Goal: Task Accomplishment & Management: Manage account settings

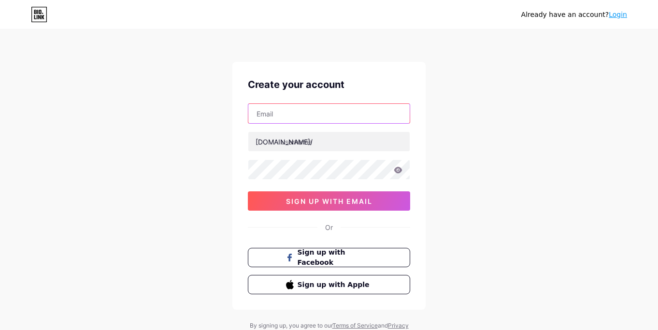
click at [299, 111] on input "text" at bounding box center [328, 113] width 161 height 19
type input "[EMAIL_ADDRESS][DOMAIN_NAME]"
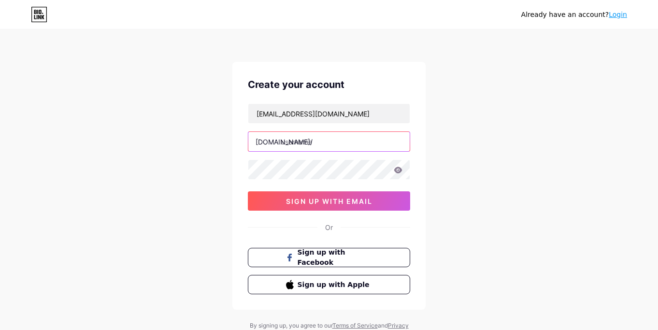
click at [308, 144] on input "text" at bounding box center [328, 141] width 161 height 19
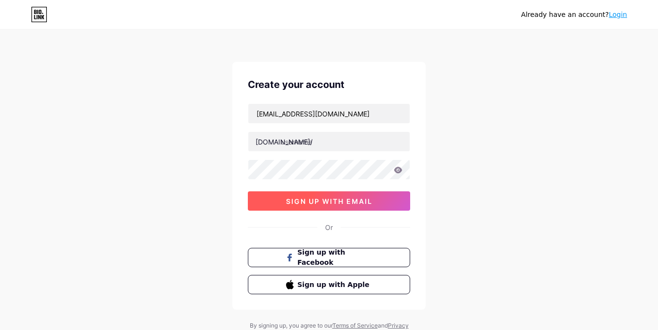
click at [328, 195] on button "sign up with email" at bounding box center [329, 200] width 162 height 19
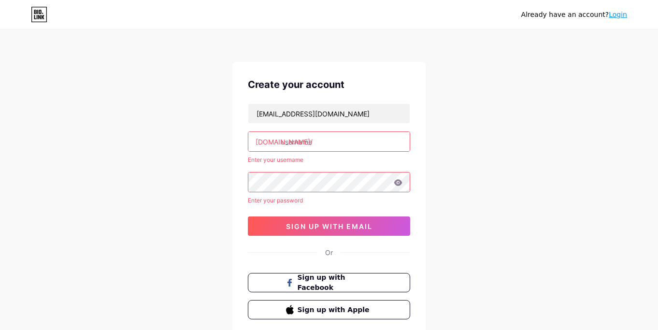
click at [305, 148] on input "text" at bounding box center [328, 141] width 161 height 19
click at [303, 151] on input "text" at bounding box center [328, 141] width 161 height 19
paste input "platformkeratontogel"
click at [470, 154] on div "Already have an account? Login Create your account [EMAIL_ADDRESS][DOMAIN_NAME]…" at bounding box center [329, 197] width 658 height 394
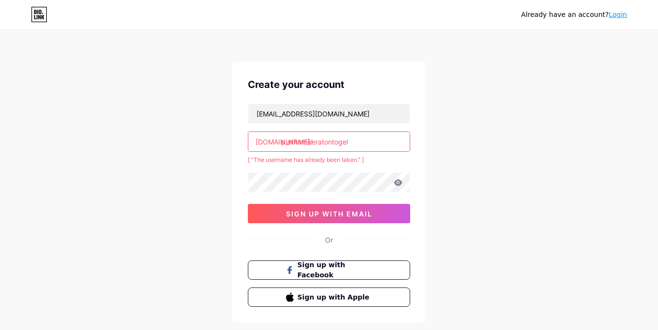
click at [356, 140] on input "platformkeratontogel" at bounding box center [328, 141] width 161 height 19
click at [463, 163] on div "Already have an account? Login Create your account [EMAIL_ADDRESS][DOMAIN_NAME]…" at bounding box center [329, 191] width 658 height 382
click at [364, 144] on input "platformkeratontogell" at bounding box center [328, 141] width 161 height 19
click at [297, 45] on div "Already have an account? Login Create your account [EMAIL_ADDRESS][DOMAIN_NAME]…" at bounding box center [329, 191] width 658 height 382
click at [373, 140] on input "platformkeratontogel" at bounding box center [328, 141] width 161 height 19
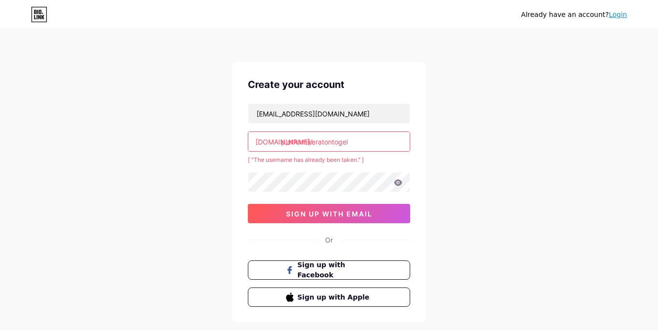
click at [341, 143] on input "platformkeratontogel" at bounding box center [328, 141] width 161 height 19
click at [340, 143] on input "platformkeratontogel" at bounding box center [328, 141] width 161 height 19
click at [354, 140] on input "platformkeratontogel" at bounding box center [328, 141] width 161 height 19
click at [322, 145] on input "platformkeratontogel" at bounding box center [328, 141] width 161 height 19
drag, startPoint x: 308, startPoint y: 142, endPoint x: 281, endPoint y: 143, distance: 27.5
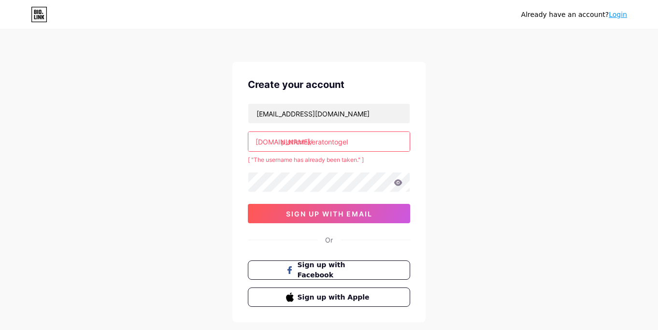
click at [281, 143] on input "platformkeratontogel" at bounding box center [328, 141] width 161 height 19
click at [363, 141] on input "platformkeratontogel" at bounding box center [328, 141] width 161 height 19
paste input "platform"
click at [308, 144] on input "platformkeratontogelplatform" at bounding box center [328, 141] width 161 height 19
type input "keratontogelplatform"
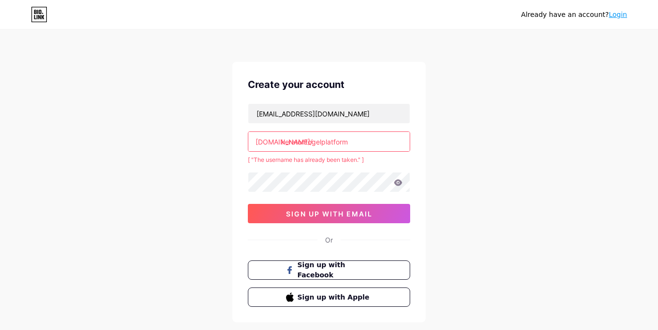
click at [466, 91] on div "Already have an account? Login Create your account [EMAIL_ADDRESS][DOMAIN_NAME]…" at bounding box center [329, 191] width 658 height 382
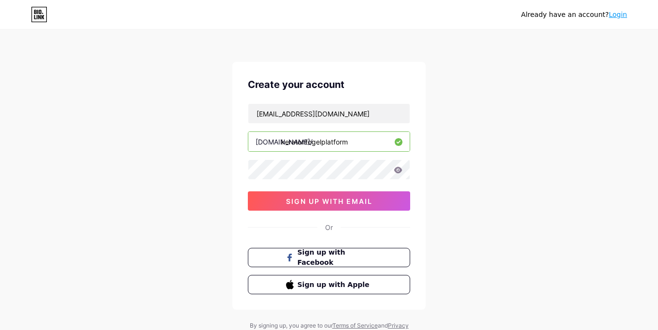
click at [399, 169] on icon at bounding box center [397, 170] width 9 height 7
click at [396, 169] on icon at bounding box center [397, 170] width 9 height 7
click at [398, 169] on icon at bounding box center [398, 170] width 8 height 6
click at [397, 169] on icon at bounding box center [397, 170] width 9 height 7
click at [241, 186] on div "Create your account [EMAIL_ADDRESS][DOMAIN_NAME] [DOMAIN_NAME]/ keratontogelpla…" at bounding box center [328, 186] width 193 height 248
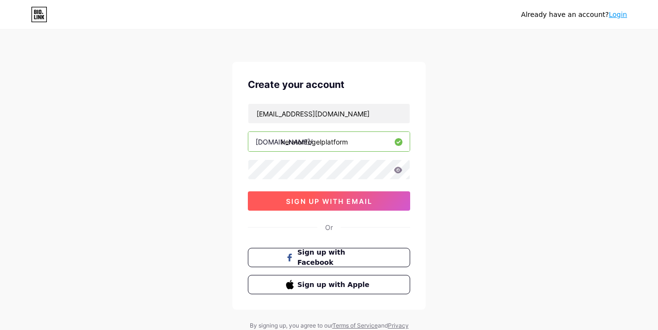
click at [321, 203] on span "sign up with email" at bounding box center [329, 201] width 86 height 8
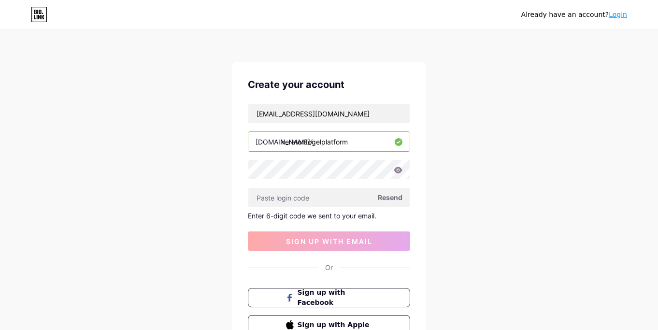
click at [213, 178] on div "Already have an account? Login Create your account [EMAIL_ADDRESS][DOMAIN_NAME]…" at bounding box center [329, 204] width 658 height 409
click at [283, 205] on input "text" at bounding box center [328, 197] width 161 height 19
click at [282, 206] on input "text" at bounding box center [328, 197] width 161 height 19
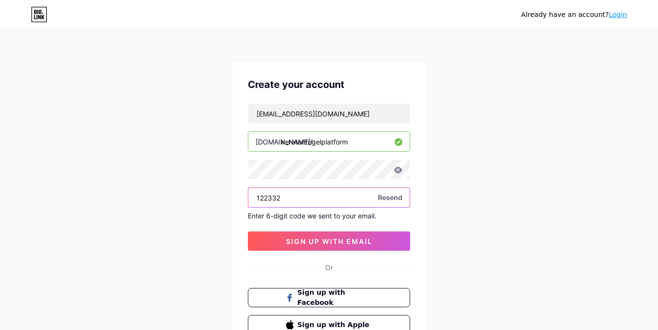
click at [307, 198] on input "122332" at bounding box center [328, 197] width 161 height 19
type input "123223"
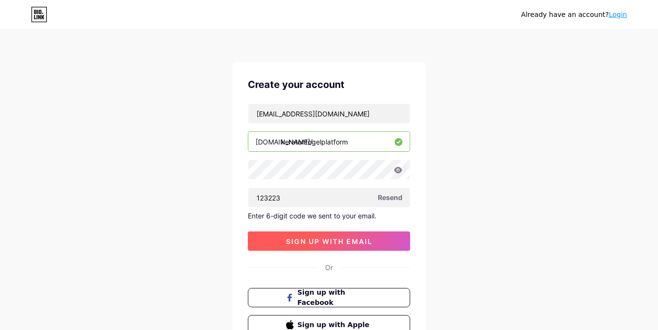
click at [328, 242] on span "sign up with email" at bounding box center [329, 241] width 86 height 8
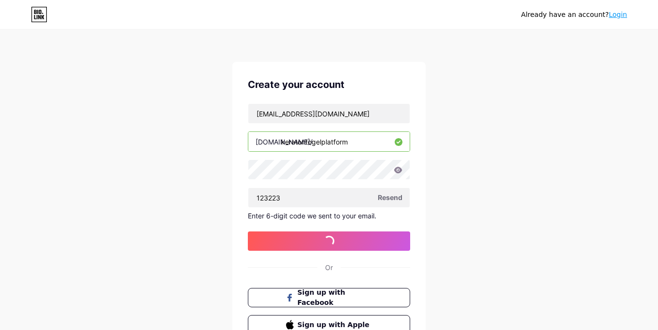
drag, startPoint x: 206, startPoint y: 36, endPoint x: 224, endPoint y: 40, distance: 18.7
click at [206, 38] on div "Already have an account? Login Create your account [EMAIL_ADDRESS][DOMAIN_NAME]…" at bounding box center [329, 204] width 658 height 409
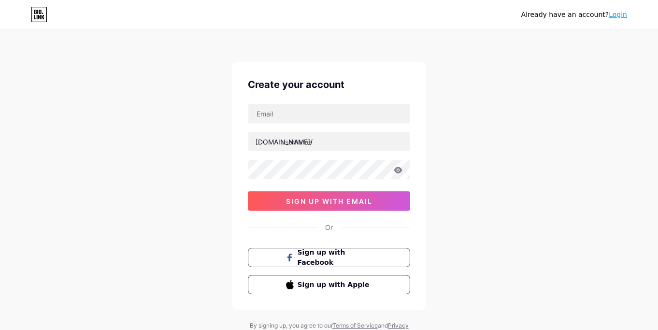
click at [197, 56] on div "Already have an account? Login Create your account bio.link/ 0cAFcWeA7sW1TIyWto…" at bounding box center [329, 184] width 658 height 369
click at [494, 256] on div "Already have an account? Login Create your account bio.link/ 0cAFcWeA7sW1TIyWto…" at bounding box center [329, 184] width 658 height 369
drag, startPoint x: 106, startPoint y: 31, endPoint x: 151, endPoint y: 22, distance: 46.2
click at [106, 31] on div "Already have an account? Login Create your account bio.link/ 0cAFcWeA7sW1TIyWto…" at bounding box center [329, 184] width 658 height 369
click at [615, 15] on link "Login" at bounding box center [617, 15] width 18 height 8
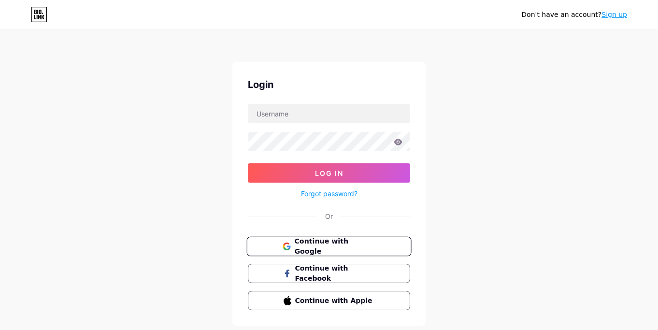
click at [308, 241] on span "Continue with Google" at bounding box center [334, 246] width 81 height 21
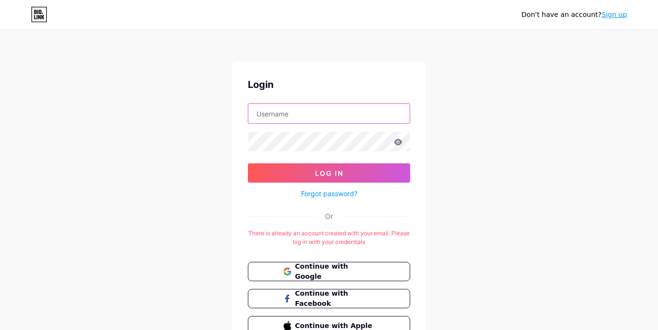
click at [299, 115] on input "text" at bounding box center [328, 113] width 161 height 19
type input "[EMAIL_ADDRESS][DOMAIN_NAME]"
click at [398, 140] on icon at bounding box center [397, 142] width 9 height 7
click at [395, 141] on icon at bounding box center [398, 142] width 8 height 6
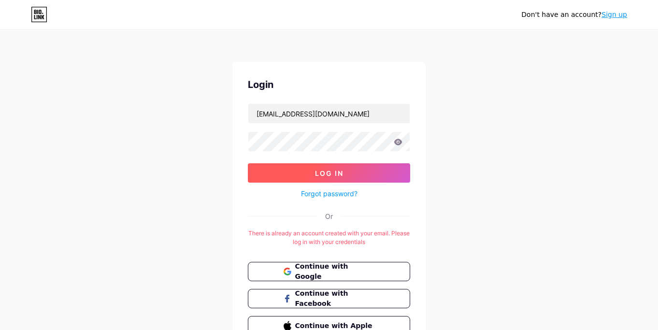
click at [334, 169] on span "Log In" at bounding box center [329, 173] width 28 height 8
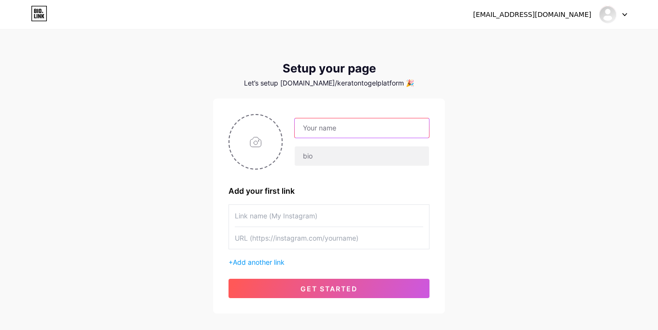
click at [346, 123] on input "text" at bounding box center [361, 127] width 134 height 19
type input "s"
type input "KeratonTogel"
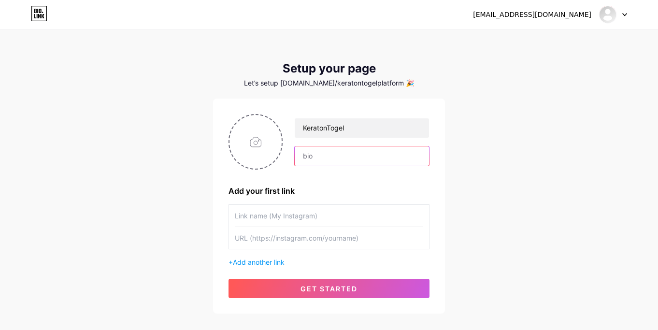
click at [313, 163] on input "text" at bounding box center [361, 155] width 134 height 19
paste input "Main Disini Pasti Menang & Dibayar Lunas"
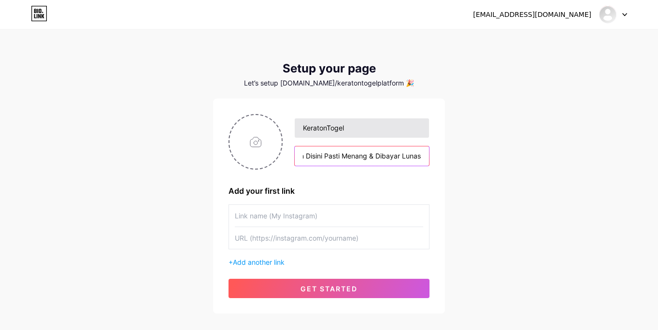
scroll to position [0, 15]
type input "Main Disini Pasti Menang & Dibayar Lunas"
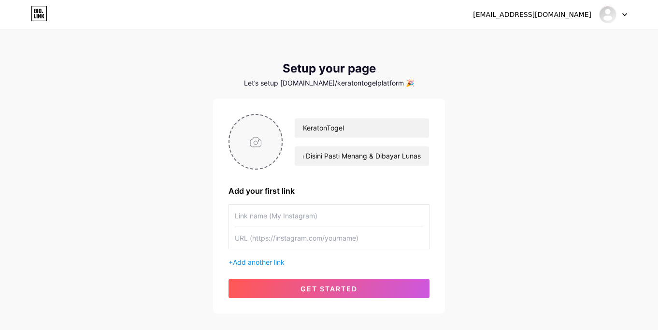
scroll to position [0, 0]
click at [247, 139] on input "file" at bounding box center [255, 142] width 52 height 54
type input "C:\fakepath\LOGO KT.jpg"
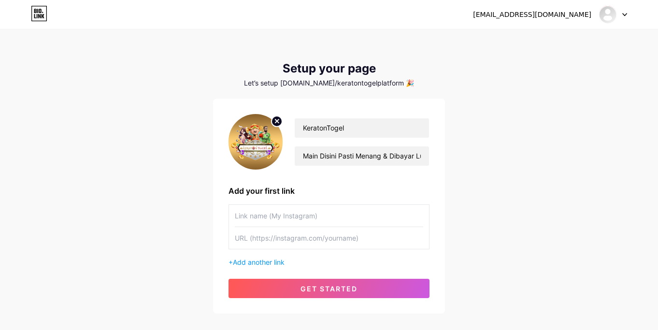
click at [253, 214] on input "text" at bounding box center [329, 216] width 188 height 22
click at [295, 241] on input "text" at bounding box center [329, 238] width 188 height 22
paste input "http://instagram.com/keratontogel/"
type input "http://instagram.com/keratontogel/"
click at [293, 217] on input "text" at bounding box center [329, 216] width 188 height 22
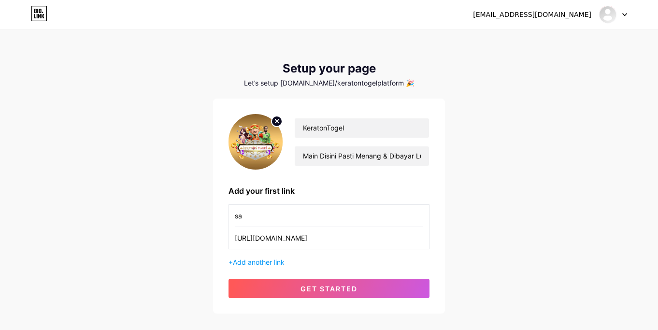
type input "s"
type input "K"
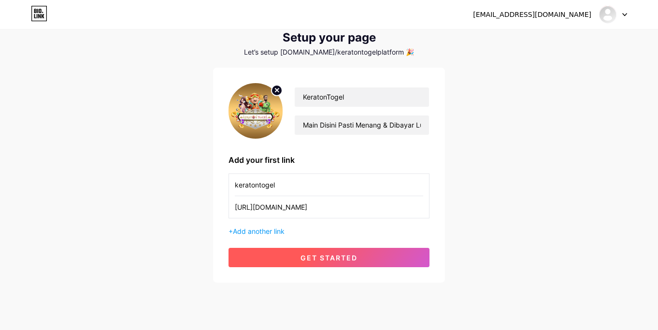
scroll to position [48, 0]
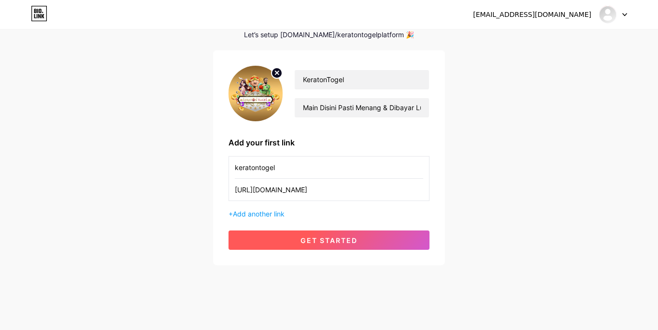
type input "keratontogel"
click at [305, 237] on span "get started" at bounding box center [328, 240] width 57 height 8
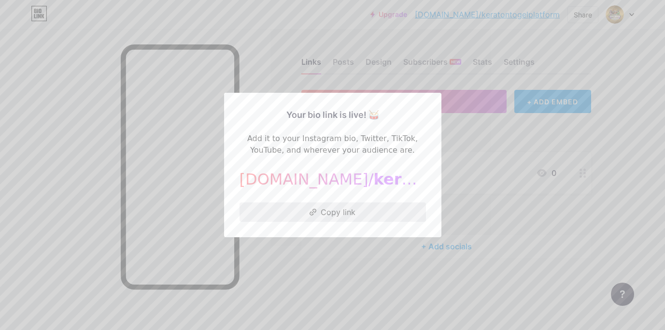
click at [305, 210] on button "Copy link" at bounding box center [332, 211] width 186 height 19
click at [326, 210] on button "Copied!" at bounding box center [332, 211] width 186 height 19
click at [326, 210] on button "Copy link" at bounding box center [332, 211] width 186 height 19
click at [265, 70] on div at bounding box center [332, 165] width 665 height 330
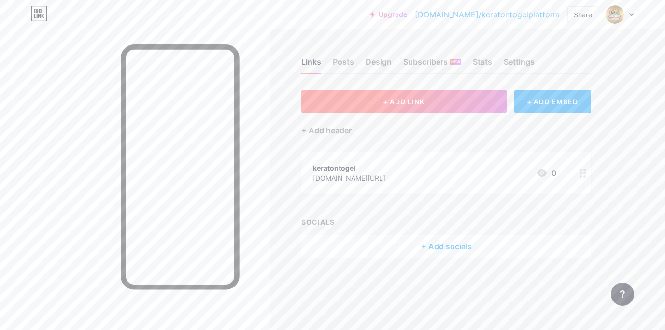
click at [448, 105] on button "+ ADD LINK" at bounding box center [403, 101] width 205 height 23
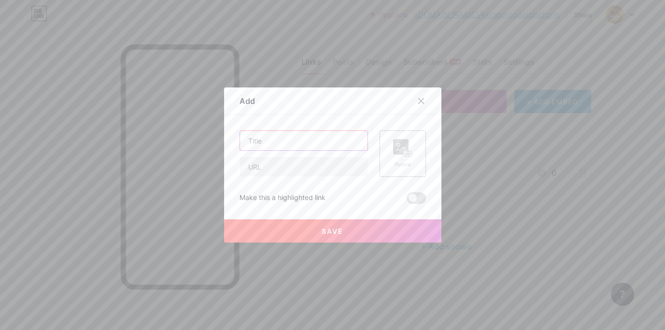
click at [288, 146] on input "text" at bounding box center [303, 140] width 127 height 19
click at [285, 145] on input "text" at bounding box center [303, 140] width 127 height 19
paste input "Daftar Keratontogel"
type input "Daftar Keratontogel"
click at [275, 155] on div "Daftar Keratontogel" at bounding box center [303, 153] width 128 height 46
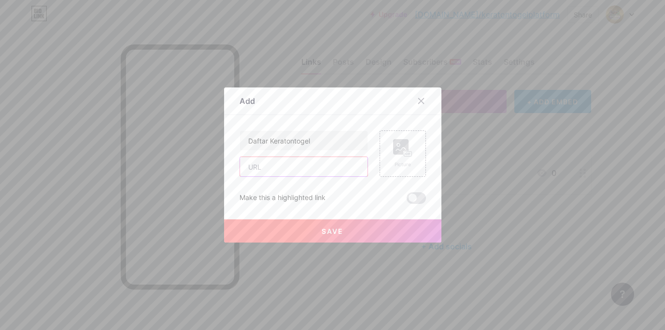
click at [270, 161] on input "text" at bounding box center [303, 166] width 127 height 19
click at [284, 165] on input "text" at bounding box center [303, 166] width 127 height 19
paste input "https://keratontogell.click/register"
type input "https://keratontogell.click/register"
click at [318, 228] on button "Save" at bounding box center [332, 230] width 217 height 23
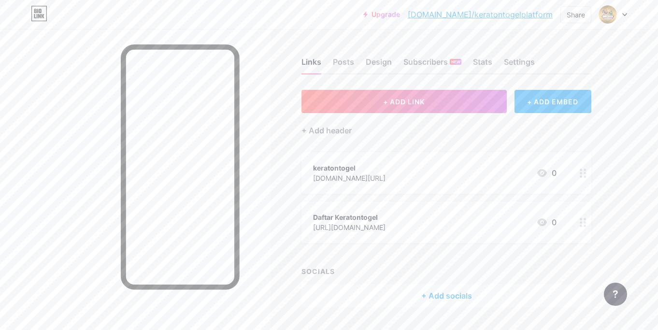
click at [370, 174] on div "instagram.com/keratontogel/" at bounding box center [349, 178] width 72 height 10
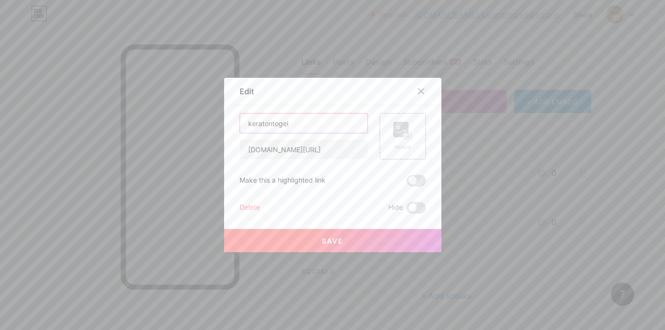
click at [296, 129] on input "keratontogel" at bounding box center [303, 122] width 127 height 19
click at [299, 127] on input "keratontogel" at bounding box center [303, 122] width 127 height 19
paste input "Login K"
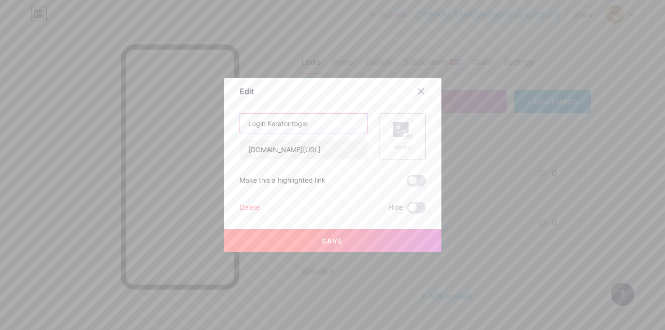
type input "Login Keratontogel"
click at [343, 151] on input "instagram.com/keratontogel/" at bounding box center [303, 149] width 127 height 19
paste input "https://keratontogell.click"
type input "https://keratontogell.click/"
click at [405, 137] on icon at bounding box center [406, 136] width 2 height 2
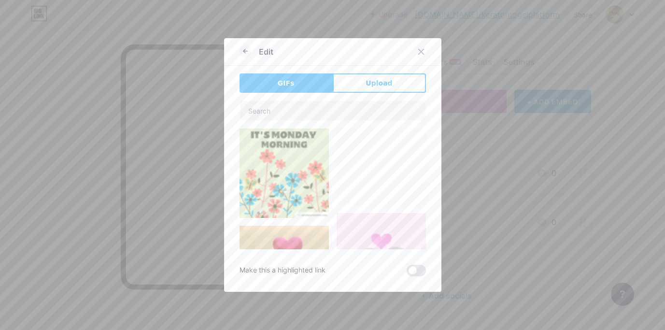
click at [380, 94] on div "GIFs Upload Content YouTube Play YouTube video without leaving your page. ADD V…" at bounding box center [332, 174] width 186 height 203
click at [379, 84] on span "Upload" at bounding box center [378, 83] width 27 height 10
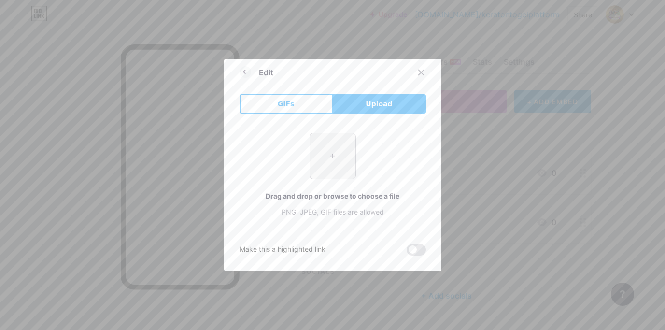
click at [329, 155] on input "file" at bounding box center [332, 155] width 45 height 45
type input "C:\fakepath\IKON HEYLINK (4).png"
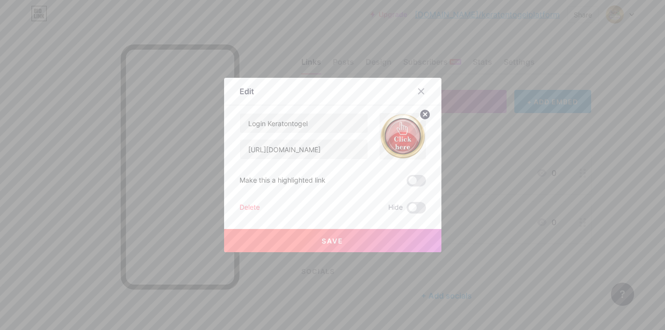
click at [351, 241] on button "Save" at bounding box center [332, 240] width 217 height 23
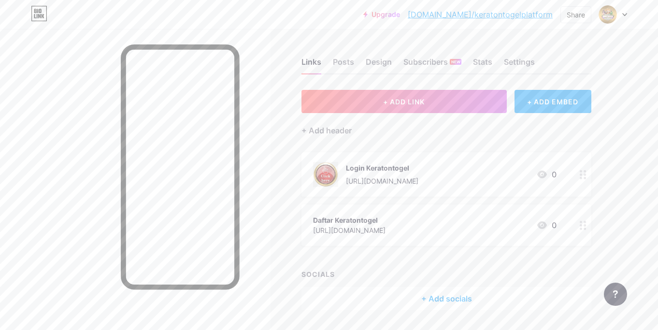
click at [321, 228] on div "https://keratontogell.click/register" at bounding box center [349, 230] width 72 height 10
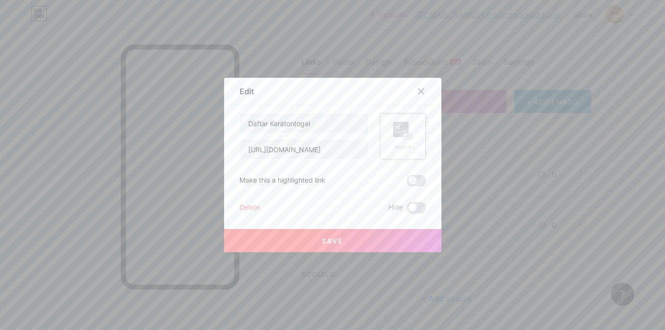
click at [406, 140] on div "Picture" at bounding box center [402, 136] width 19 height 29
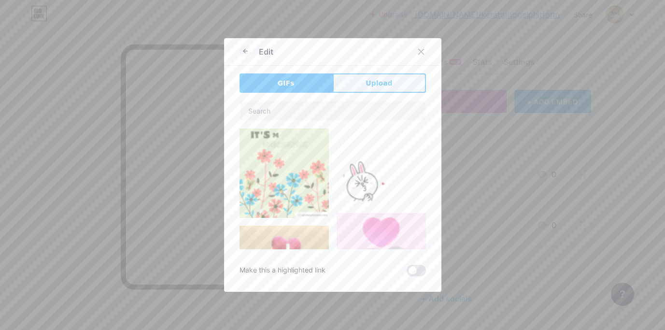
click at [355, 87] on button "Upload" at bounding box center [379, 82] width 93 height 19
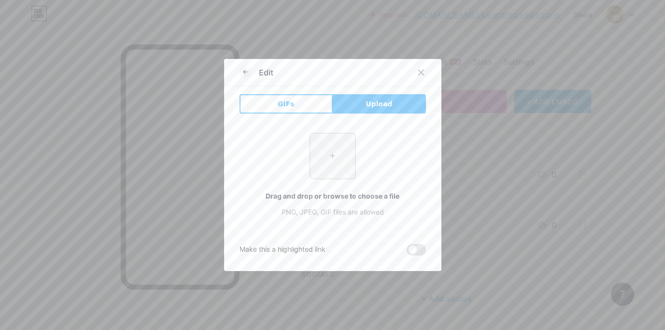
click at [331, 154] on input "file" at bounding box center [332, 155] width 45 height 45
type input "C:\fakepath\IKON HEYLINK (4).png"
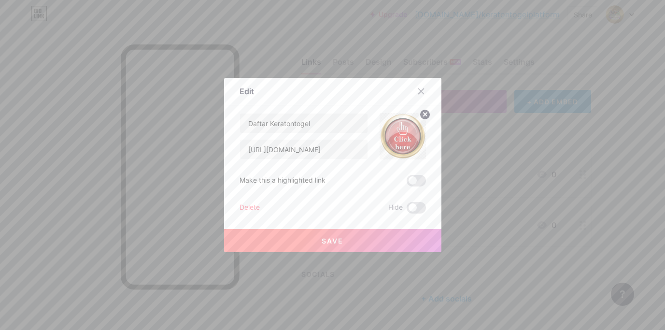
click at [336, 237] on span "Save" at bounding box center [333, 241] width 22 height 8
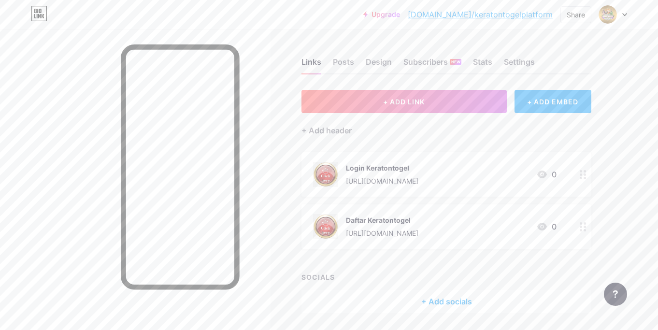
click at [271, 100] on div "Links Posts Design Subscribers NEW Stats Settings + ADD LINK + ADD EMBED + Add …" at bounding box center [315, 195] width 631 height 332
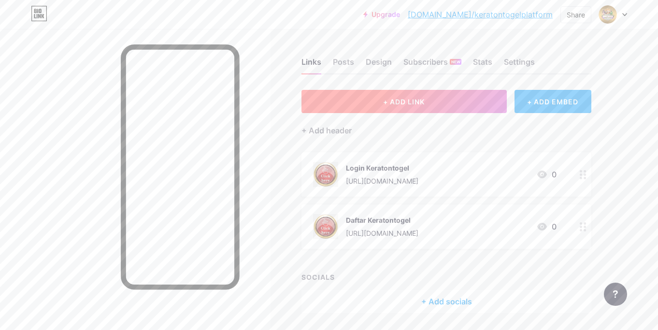
click at [418, 103] on span "+ ADD LINK" at bounding box center [404, 102] width 42 height 8
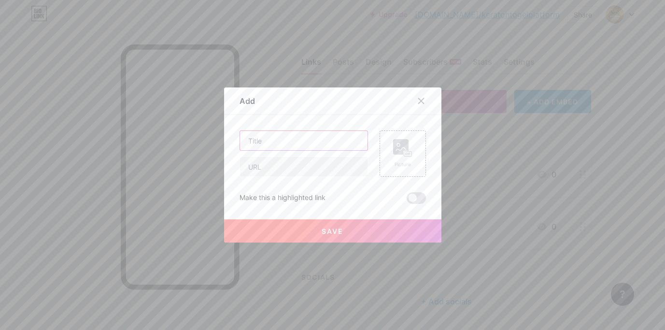
click at [284, 144] on input "text" at bounding box center [303, 140] width 127 height 19
paste input "Prediksi Jitu Hari Ini"
type input "Prediksi Jitu Hari Ini"
click at [299, 165] on input "text" at bounding box center [303, 166] width 127 height 19
paste input "https://www.patakasriwijaya.co.id/"
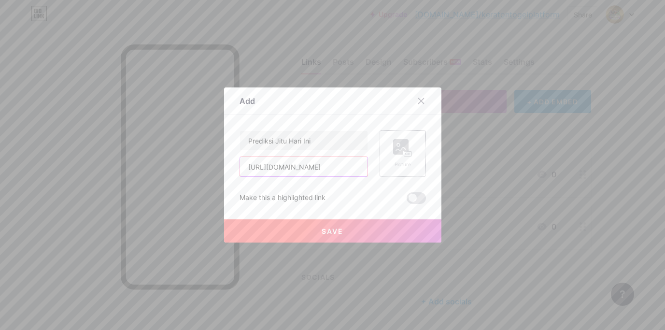
type input "https://www.patakasriwijaya.co.id/"
click at [406, 154] on rect at bounding box center [408, 154] width 8 height 5
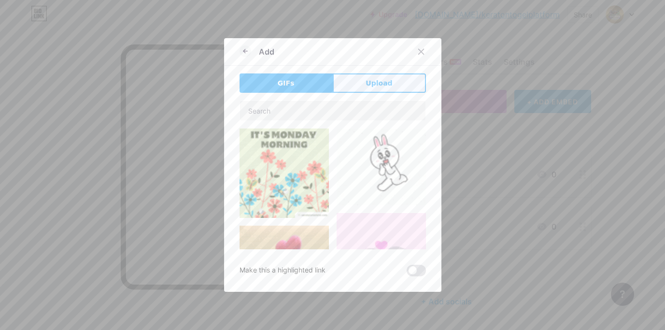
click at [372, 83] on span "Upload" at bounding box center [378, 83] width 27 height 10
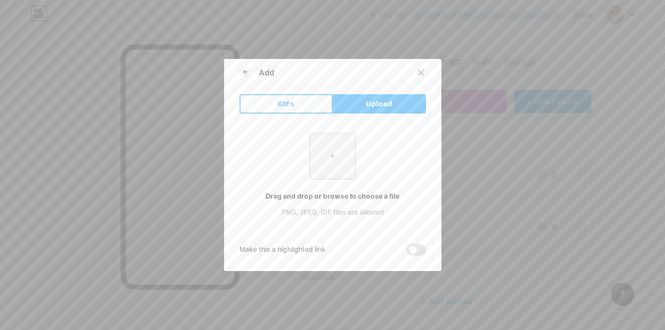
click at [326, 159] on input "file" at bounding box center [332, 155] width 45 height 45
type input "C:\fakepath\IKON HEYLINK (4).png"
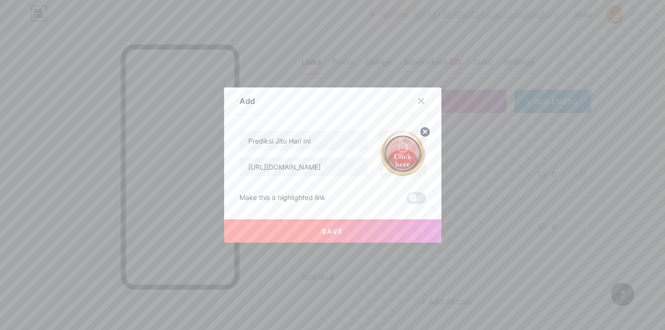
click at [335, 232] on span "Save" at bounding box center [333, 231] width 22 height 8
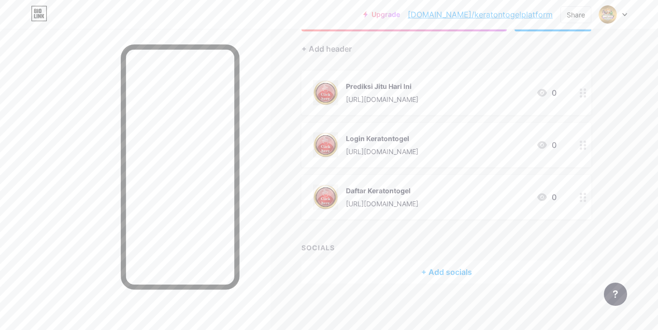
scroll to position [83, 0]
click at [291, 168] on div "Links Posts Design Subscribers NEW Stats Settings + ADD LINK + ADD EMBED + Add …" at bounding box center [315, 138] width 631 height 384
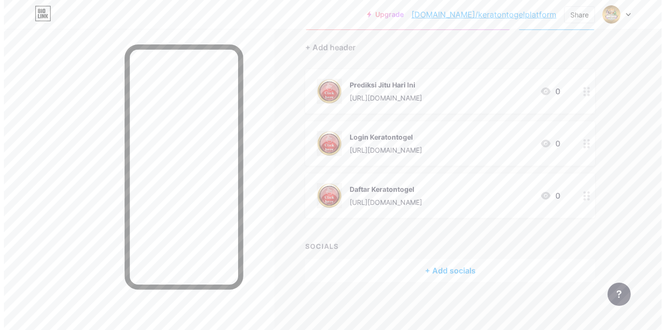
scroll to position [0, 0]
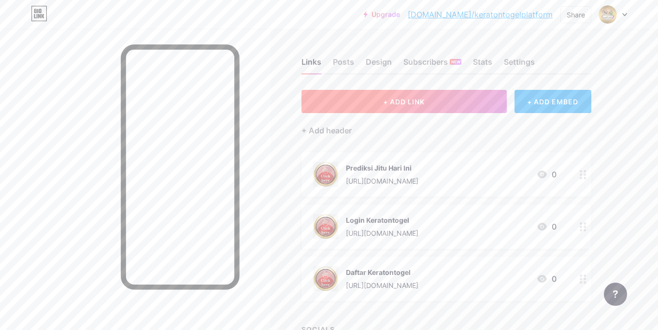
click at [381, 100] on button "+ ADD LINK" at bounding box center [403, 101] width 205 height 23
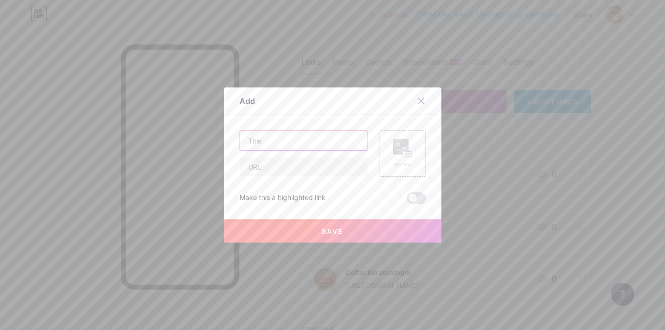
click at [315, 141] on input "text" at bounding box center [303, 140] width 127 height 19
click at [272, 140] on input "text" at bounding box center [303, 140] width 127 height 19
paste input "10 Situs game online gacor"
type input "10 Situs game online gacor"
click at [284, 166] on input "text" at bounding box center [303, 166] width 127 height 19
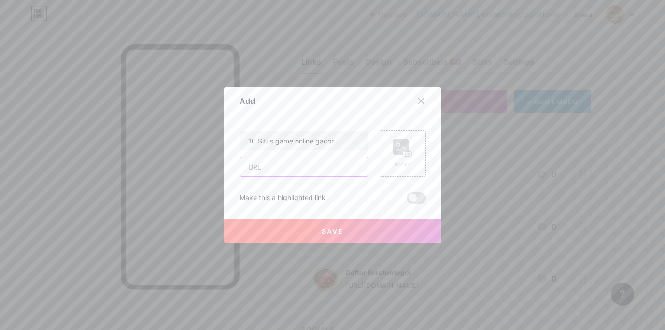
paste input "https://www.patakasriwijaya.co.id/login-keraton4d/#login_part"
type input "https://www.patakasriwijaya.co.id/login-keraton4d/#login_part"
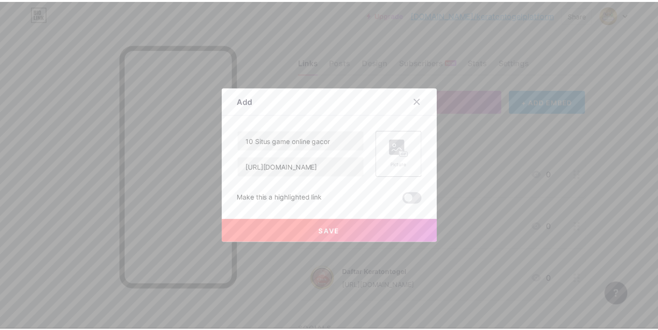
scroll to position [0, 0]
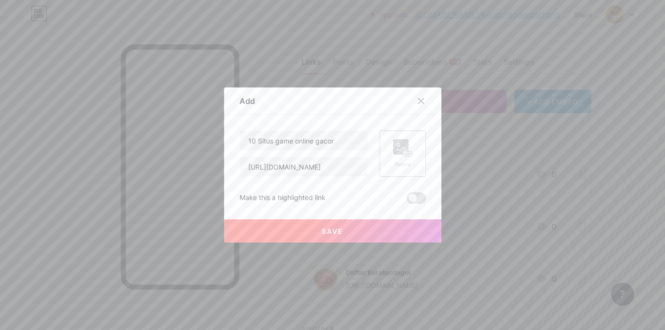
click at [408, 151] on rect at bounding box center [407, 154] width 9 height 6
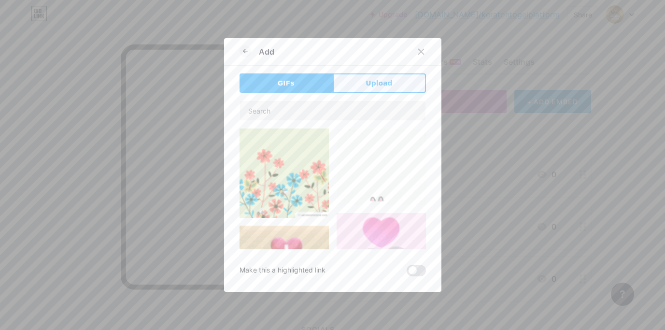
click at [365, 82] on span "Upload" at bounding box center [378, 83] width 27 height 10
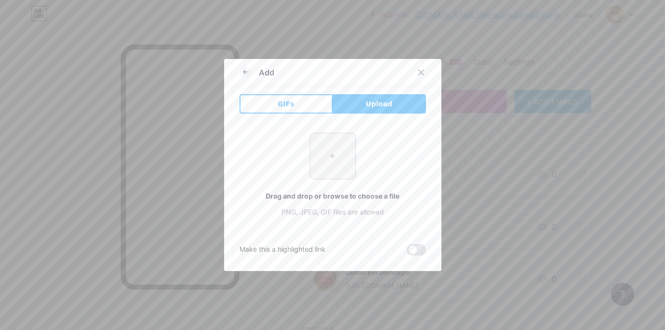
click at [319, 156] on input "file" at bounding box center [332, 155] width 45 height 45
type input "C:\fakepath\IKON HEYLINK (4).png"
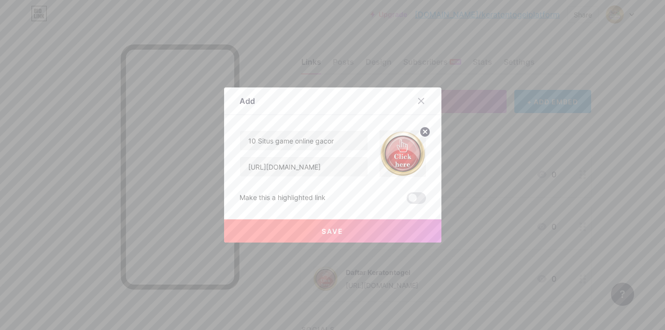
click at [338, 231] on span "Save" at bounding box center [333, 231] width 22 height 8
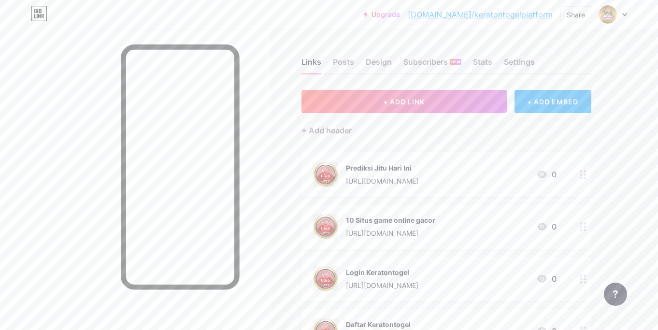
scroll to position [48, 0]
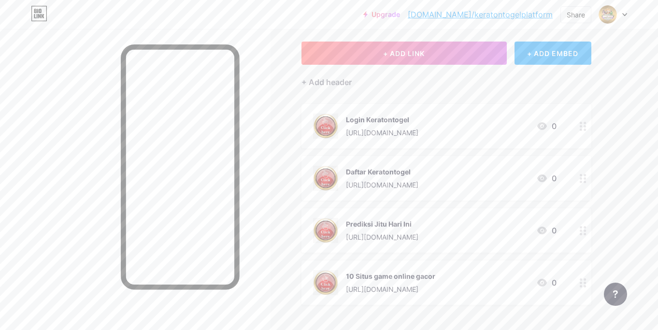
click at [267, 178] on div at bounding box center [135, 194] width 270 height 330
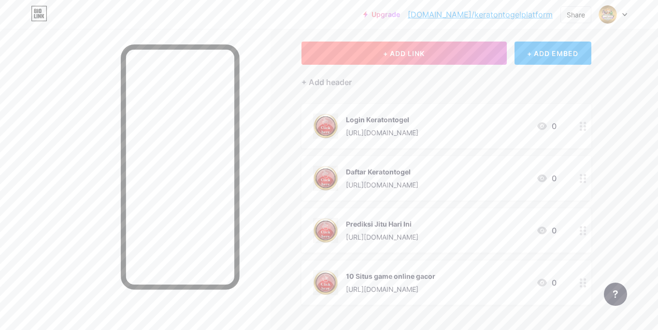
click at [461, 58] on button "+ ADD LINK" at bounding box center [403, 53] width 205 height 23
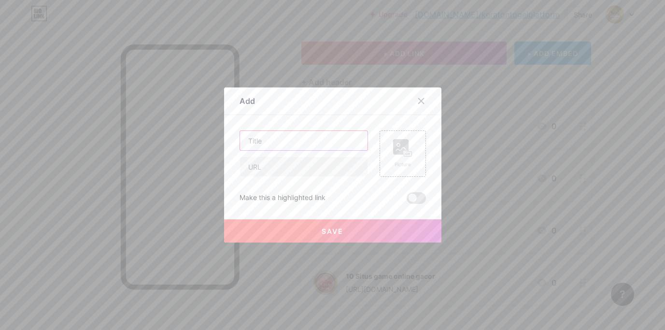
click at [302, 146] on input "text" at bounding box center [303, 140] width 127 height 19
paste input "Prediksi Jitu Sydney"
type input "Prediksi Jitu Sydney"
click at [290, 163] on input "text" at bounding box center [303, 166] width 127 height 19
click at [286, 170] on input "text" at bounding box center [303, 166] width 127 height 19
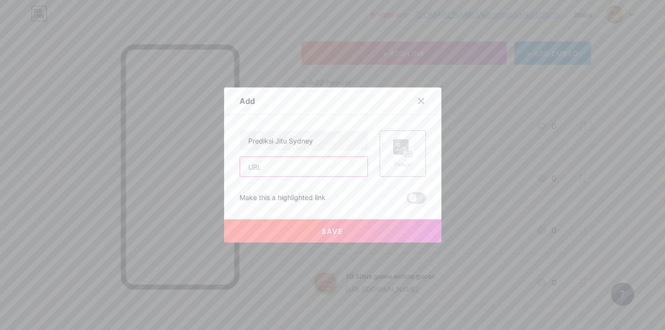
paste input "https://www.patakasriwijaya.co.id/"
type input "https://www.patakasriwijaya.co.id/"
click at [404, 152] on rect at bounding box center [408, 154] width 8 height 5
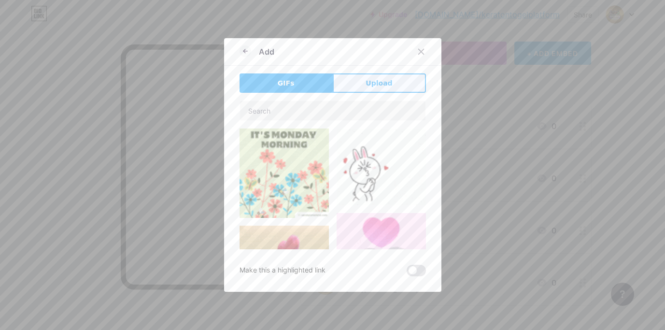
click at [370, 86] on span "Upload" at bounding box center [378, 83] width 27 height 10
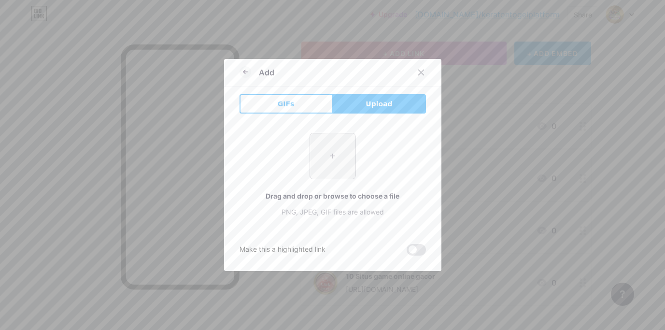
click at [334, 153] on input "file" at bounding box center [332, 155] width 45 height 45
type input "C:\fakepath\IKON HEYLINK (4).png"
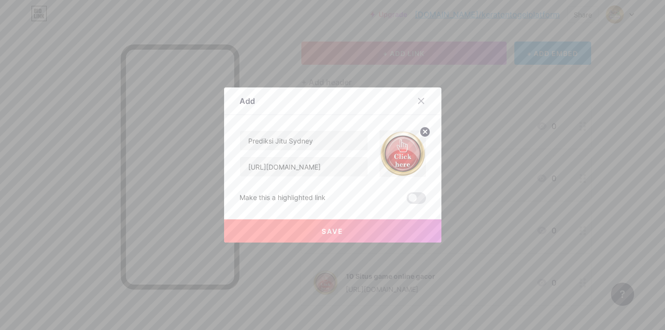
click at [347, 227] on button "Save" at bounding box center [332, 230] width 217 height 23
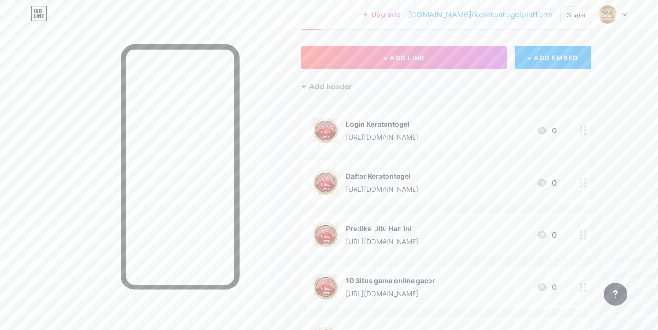
scroll to position [0, 0]
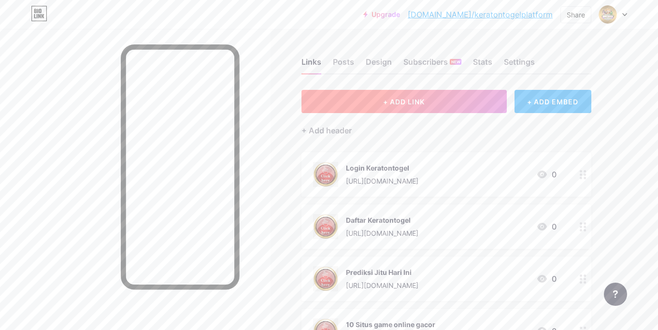
click at [412, 100] on span "+ ADD LINK" at bounding box center [404, 102] width 42 height 8
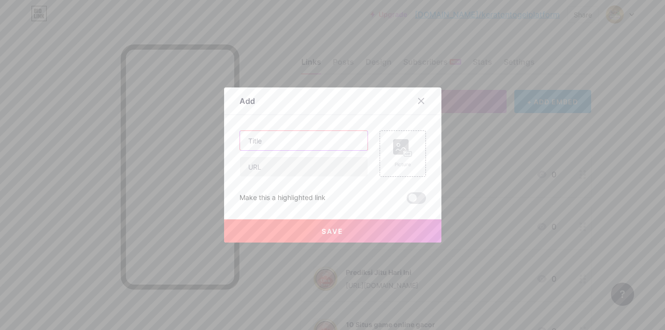
drag, startPoint x: 272, startPoint y: 143, endPoint x: 275, endPoint y: 150, distance: 7.6
click at [272, 142] on input "text" at bounding box center [303, 140] width 127 height 19
paste input "Prediksi Jitu Singapore"
type input "Prediksi Jitu Singapore"
click at [273, 171] on input "text" at bounding box center [303, 166] width 127 height 19
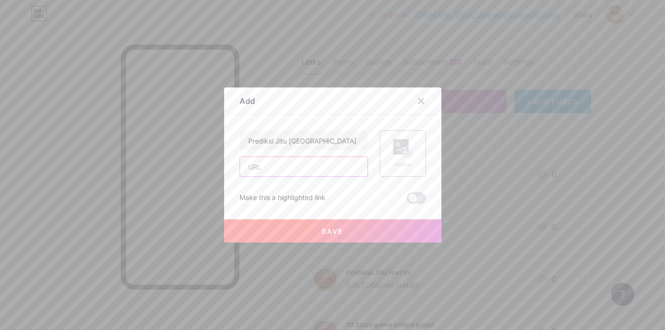
paste input "https://www.patakasriwijaya.co.id/"
type input "https://www.patakasriwijaya.co.id/"
click at [404, 154] on rect at bounding box center [408, 154] width 8 height 5
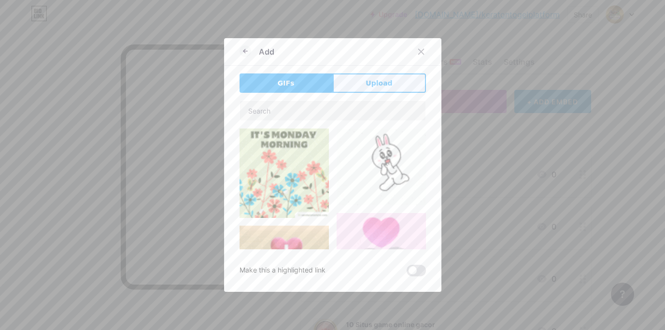
click at [372, 84] on span "Upload" at bounding box center [378, 83] width 27 height 10
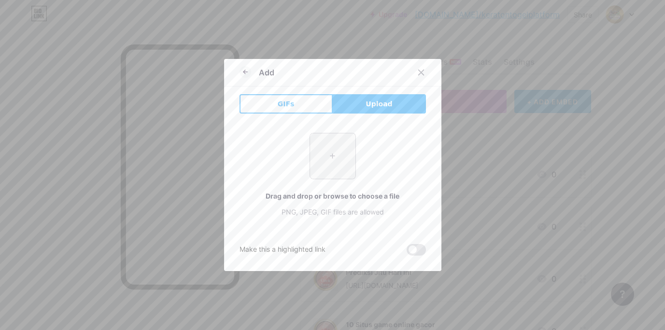
click at [324, 156] on input "file" at bounding box center [332, 155] width 45 height 45
type input "C:\fakepath\IKON HEYLINK (4).png"
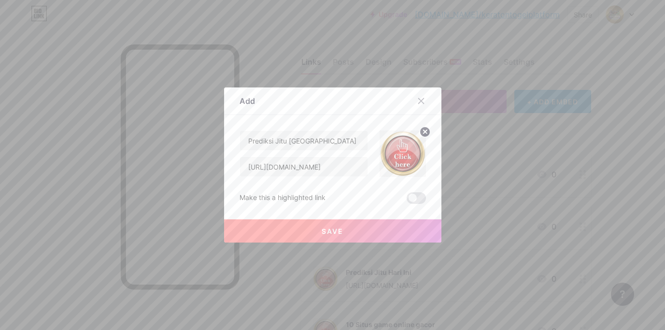
click at [333, 219] on div "Save" at bounding box center [332, 223] width 217 height 39
click at [335, 228] on span "Save" at bounding box center [333, 231] width 22 height 8
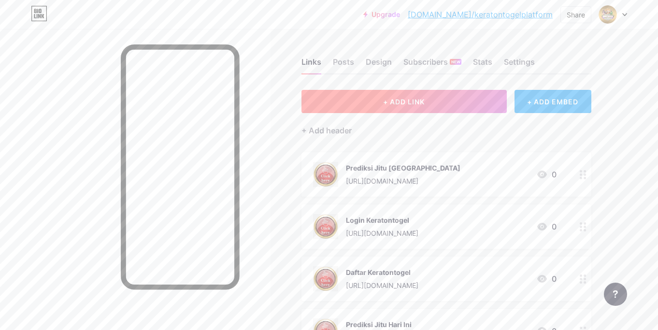
click at [402, 101] on span "+ ADD LINK" at bounding box center [404, 102] width 42 height 8
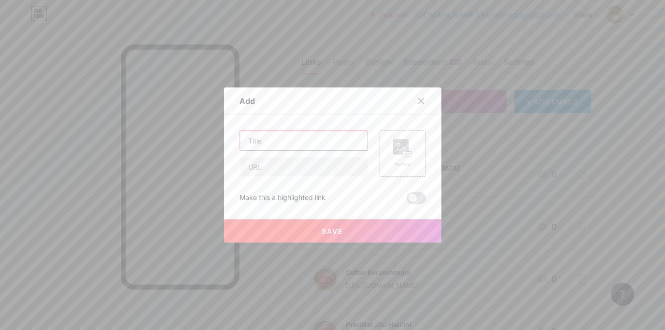
click at [352, 144] on input "text" at bounding box center [303, 140] width 127 height 19
paste input "Prediksi Jitu Hongkong"
type input "Prediksi Jitu Hongkong"
click at [290, 163] on input "text" at bounding box center [303, 166] width 127 height 19
paste input "https://www.patakasriwijaya.co.id/"
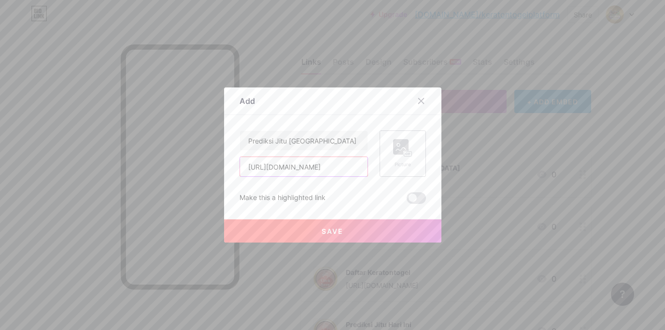
type input "https://www.patakasriwijaya.co.id/"
click at [401, 149] on rect at bounding box center [400, 146] width 15 height 15
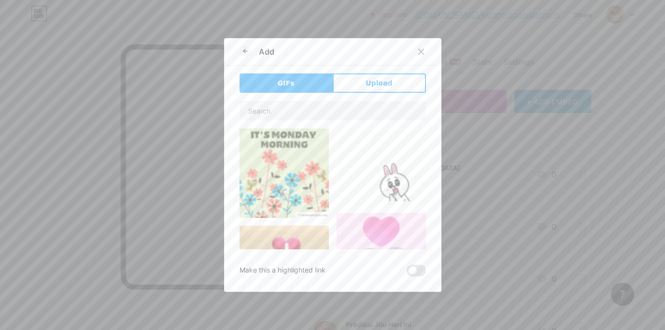
click at [370, 86] on span "Upload" at bounding box center [378, 83] width 27 height 10
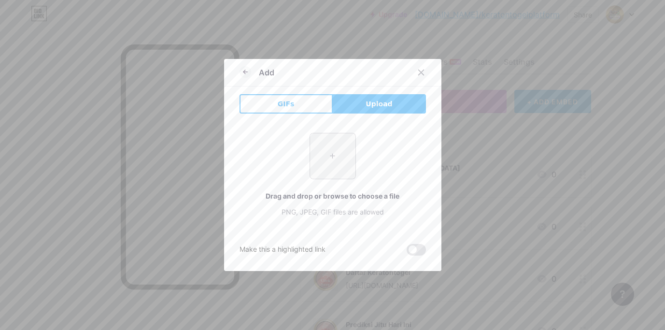
click at [334, 152] on input "file" at bounding box center [332, 155] width 45 height 45
type input "C:\fakepath\IKON HEYLINK (4).png"
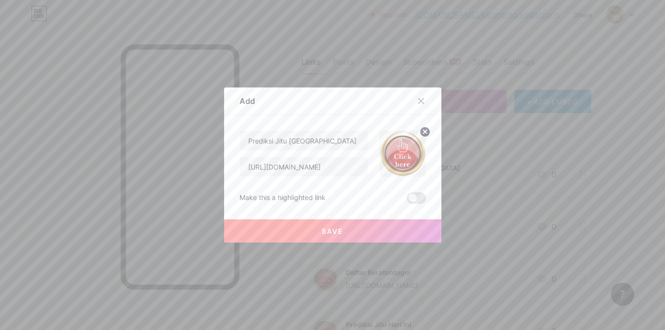
click at [323, 233] on span "Save" at bounding box center [333, 231] width 22 height 8
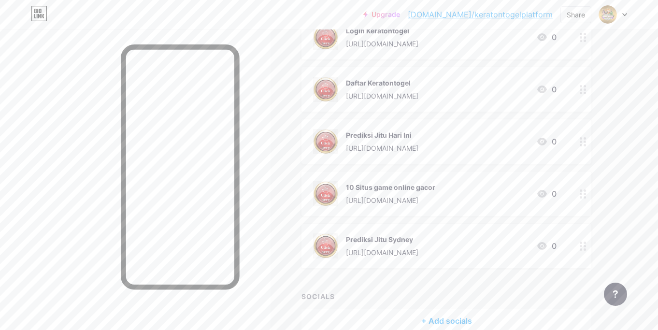
scroll to position [290, 0]
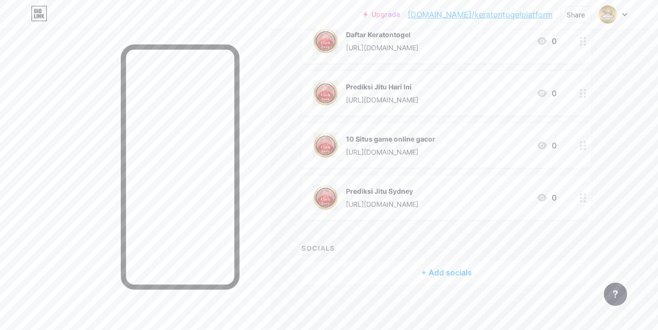
click at [273, 94] on div "Links Posts Design Subscribers NEW Stats Settings + ADD LINK + ADD EMBED + Add …" at bounding box center [315, 35] width 631 height 593
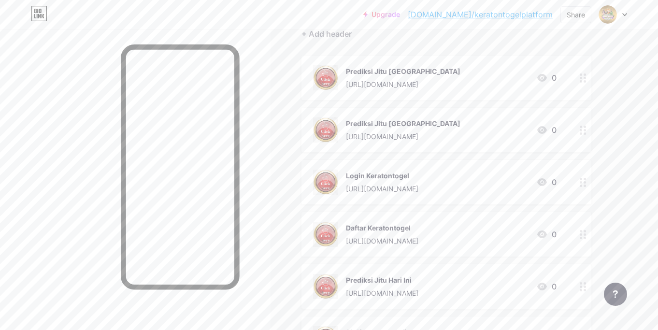
scroll to position [0, 0]
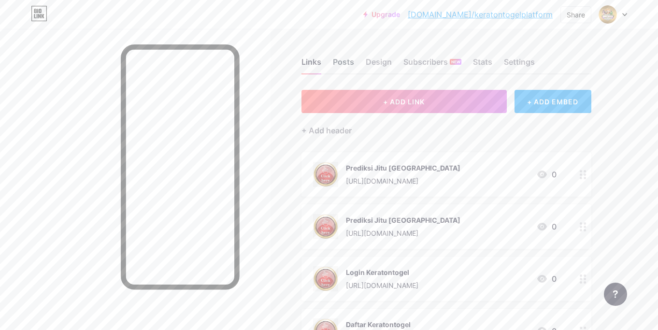
click at [335, 57] on div "Posts" at bounding box center [343, 64] width 21 height 17
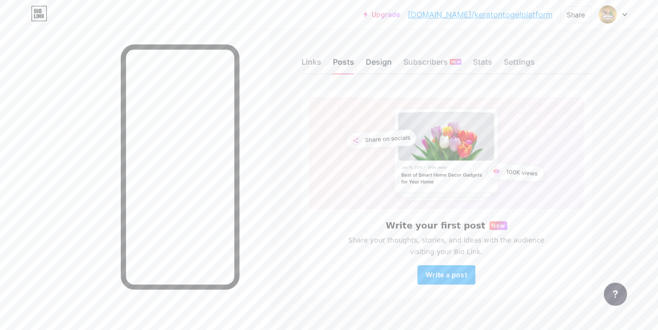
click at [381, 62] on div "Design" at bounding box center [378, 64] width 26 height 17
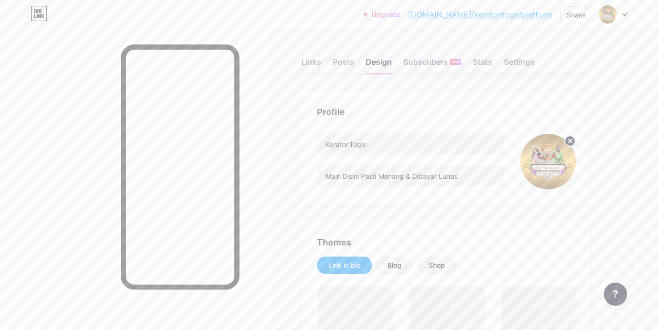
click at [270, 75] on div at bounding box center [135, 194] width 270 height 330
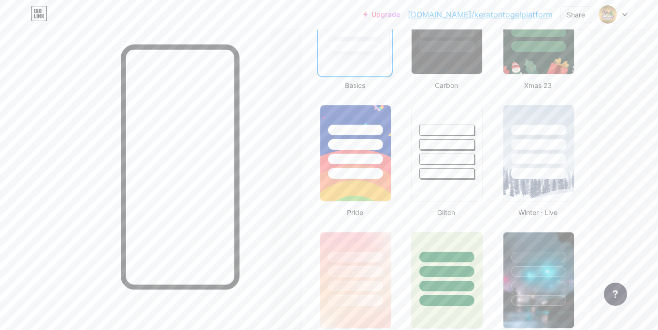
scroll to position [338, 0]
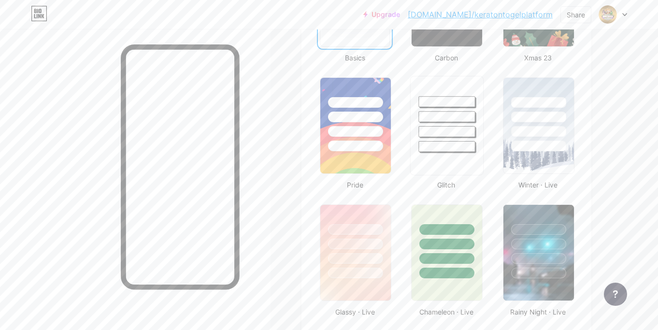
click at [424, 97] on div at bounding box center [447, 101] width 56 height 11
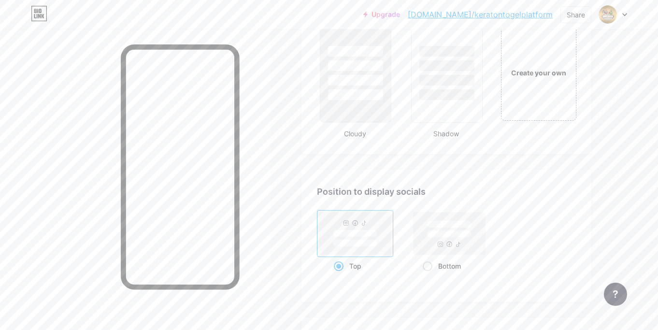
scroll to position [1207, 0]
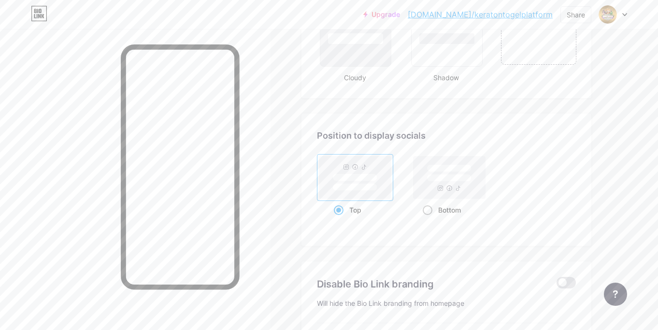
click at [427, 179] on rect at bounding box center [449, 177] width 44 height 7
click at [426, 219] on input "Bottom" at bounding box center [425, 222] width 6 height 6
radio input "true"
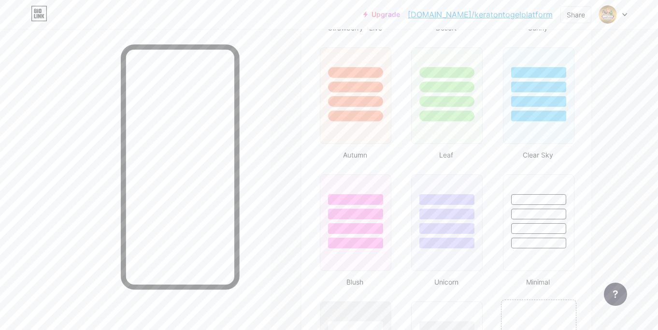
scroll to position [966, 0]
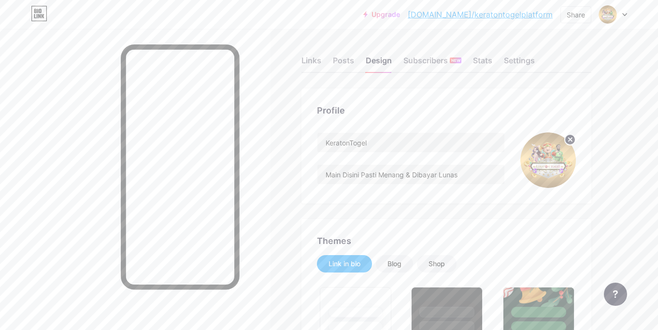
scroll to position [0, 0]
click at [440, 61] on div "Subscribers NEW" at bounding box center [432, 64] width 58 height 17
click at [478, 60] on div "Stats" at bounding box center [482, 64] width 19 height 17
click at [516, 63] on div "Settings" at bounding box center [519, 64] width 31 height 17
click at [356, 59] on div "Links Posts Design Subscribers NEW Stats Settings" at bounding box center [446, 58] width 290 height 34
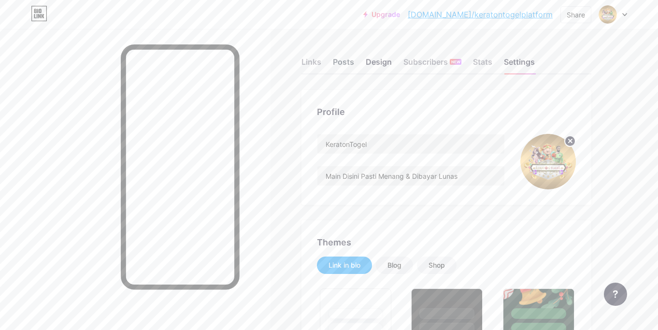
click at [344, 65] on div "Posts" at bounding box center [343, 64] width 21 height 17
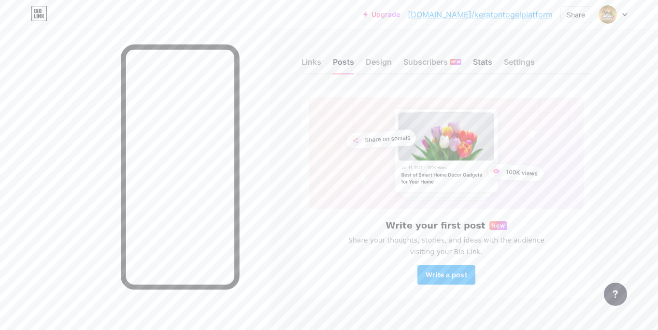
click at [474, 63] on div "Stats" at bounding box center [482, 64] width 19 height 17
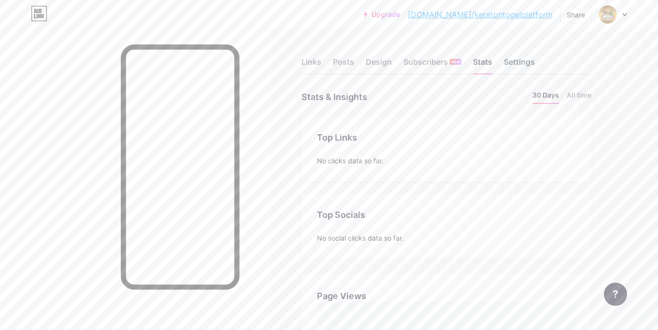
click at [516, 62] on div "Settings" at bounding box center [519, 64] width 31 height 17
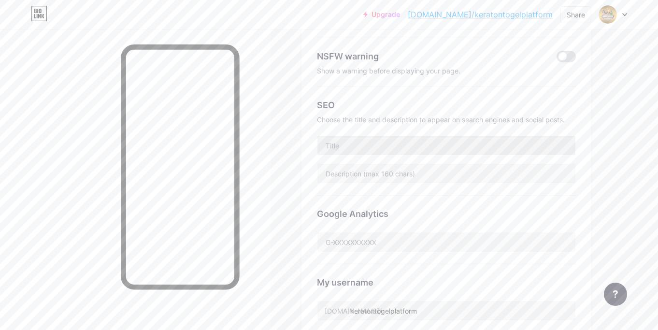
scroll to position [145, 0]
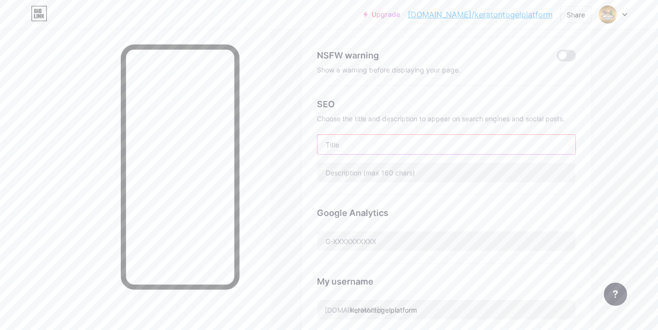
click at [345, 140] on input "text" at bounding box center [446, 144] width 258 height 19
click at [272, 100] on div "Links Posts Design Subscribers NEW Stats Settings Preferred link This is an aes…" at bounding box center [315, 247] width 631 height 727
click at [350, 141] on input "text" at bounding box center [446, 144] width 258 height 19
click at [499, 150] on input "text" at bounding box center [446, 144] width 258 height 19
paste input "KERATONTOGEL"
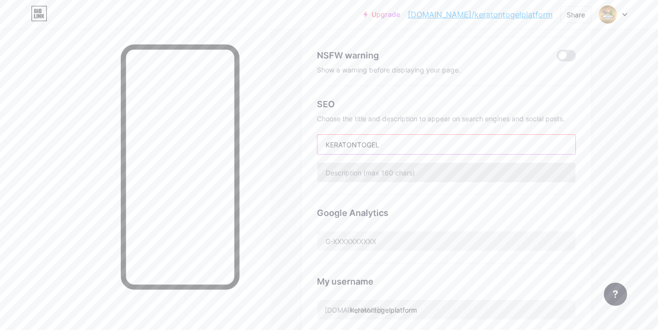
type input "KERATONTOGEL"
click at [435, 178] on input "text" at bounding box center [446, 172] width 258 height 19
click at [356, 174] on input "text" at bounding box center [446, 172] width 258 height 19
paste input "adalah platform digital game online terpercaya di Indonesia ""
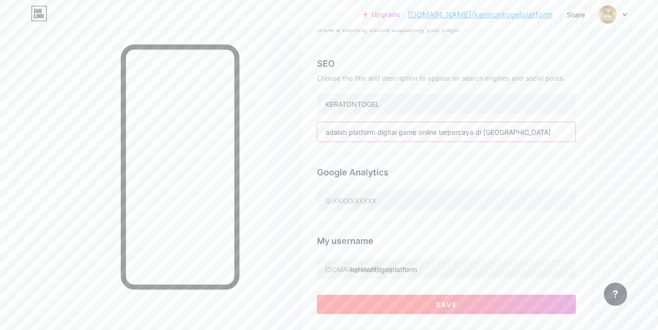
scroll to position [338, 0]
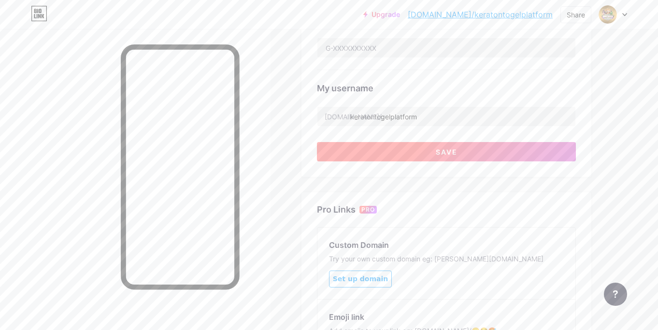
type input "adalah platform digital game online terpercaya di Indonesia"
click at [436, 150] on span "Save" at bounding box center [446, 152] width 22 height 8
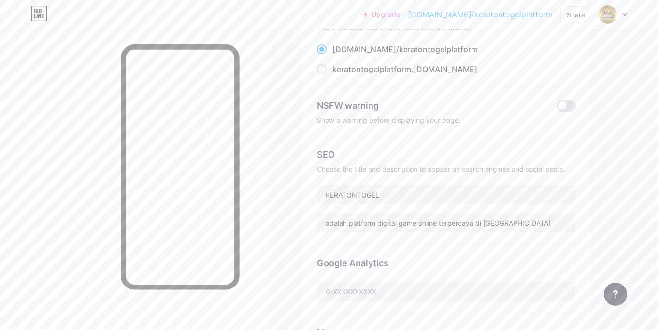
scroll to position [0, 0]
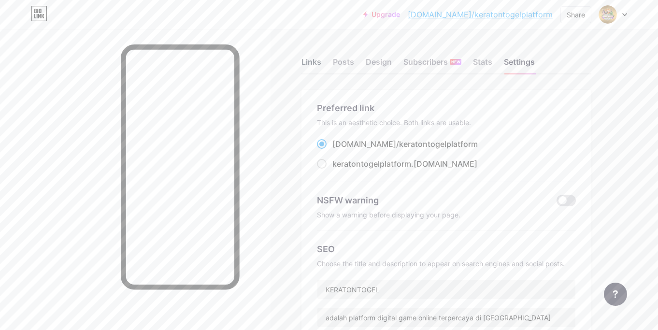
click at [303, 67] on div "Links" at bounding box center [311, 64] width 20 height 17
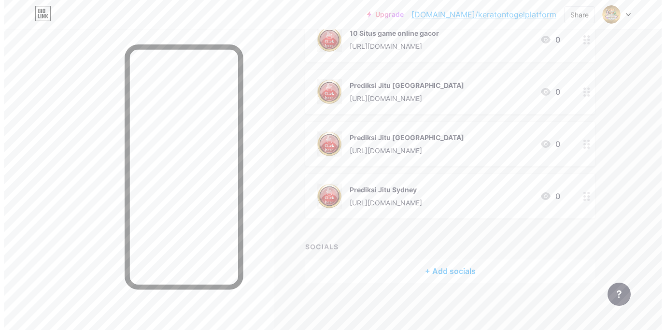
scroll to position [292, 0]
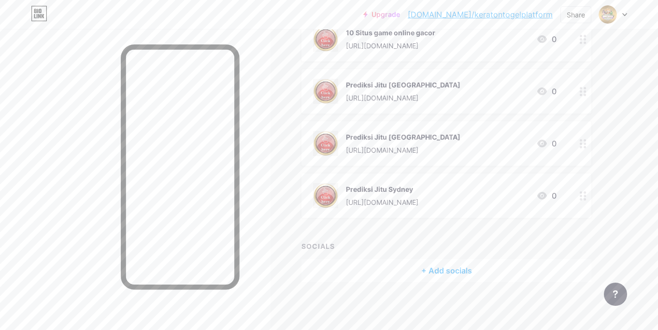
click at [456, 270] on div "+ Add socials" at bounding box center [446, 270] width 290 height 23
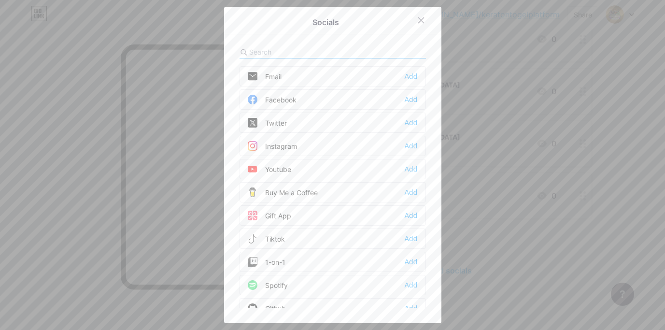
click at [322, 96] on div "Facebook Add" at bounding box center [332, 99] width 186 height 20
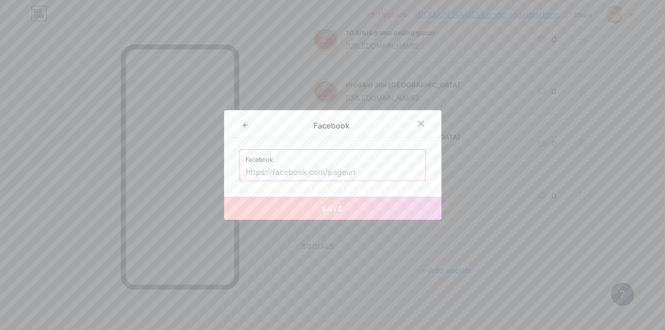
click at [314, 172] on input "text" at bounding box center [333, 172] width 174 height 16
paste input "https://www.facebook.com/groups/forumkeratonofficial"
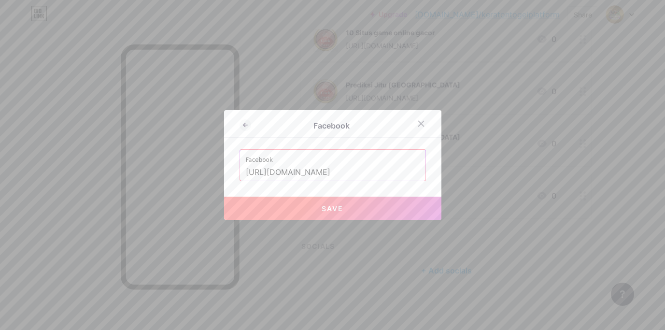
type input "https://www.facebook.com/groups/forumkeratonofficial"
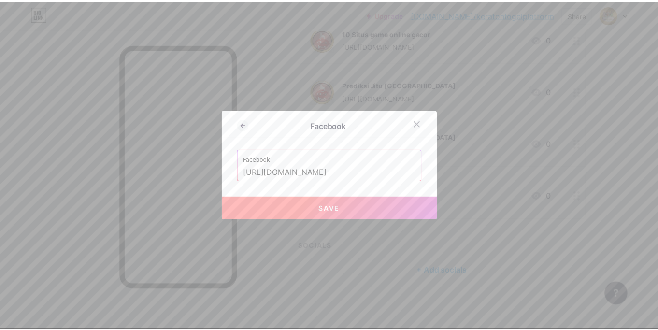
scroll to position [0, 0]
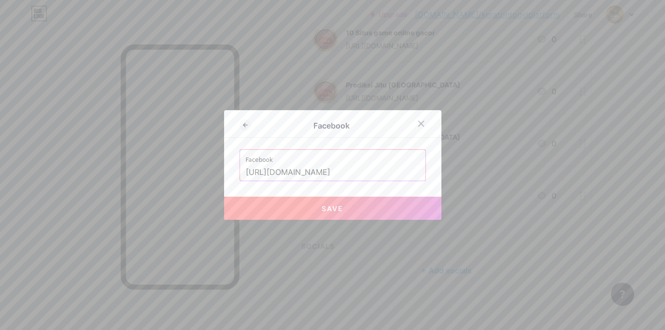
click at [325, 202] on button "Save" at bounding box center [332, 207] width 217 height 23
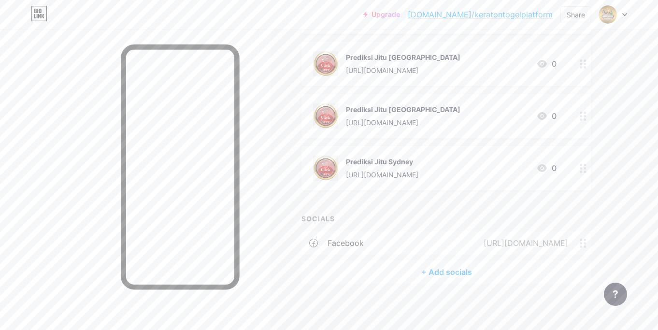
scroll to position [321, 0]
click at [458, 265] on div "+ Add socials" at bounding box center [446, 270] width 290 height 23
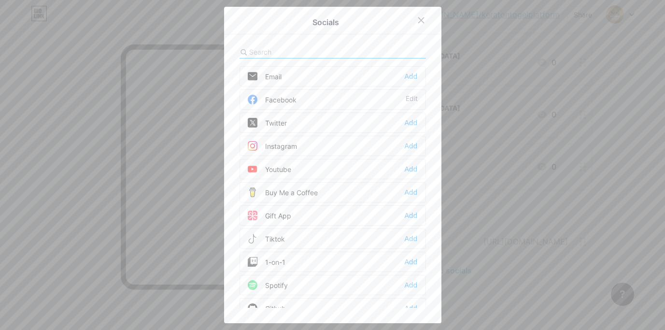
click at [296, 121] on div "Twitter Add" at bounding box center [332, 122] width 186 height 20
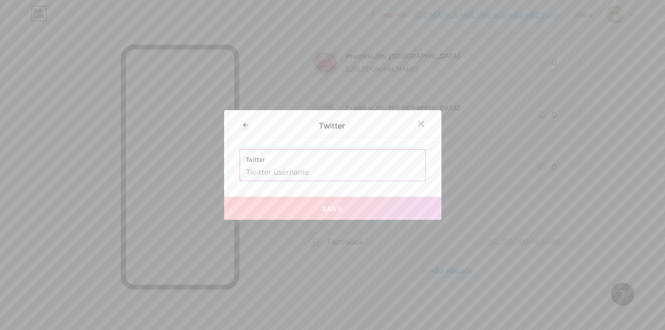
click at [277, 154] on label "Twitter" at bounding box center [333, 157] width 174 height 14
click at [271, 163] on label "Twitter" at bounding box center [333, 157] width 174 height 14
click at [271, 167] on input "text" at bounding box center [333, 172] width 174 height 16
paste input "http://twitter.com/@KERATON_TOGEL"
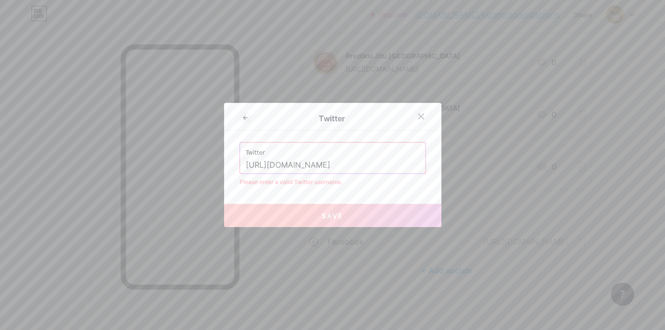
drag, startPoint x: 308, startPoint y: 163, endPoint x: 319, endPoint y: 161, distance: 10.8
click at [309, 163] on input "http://twitter.com/@KERATON_TOGEL" at bounding box center [333, 165] width 174 height 16
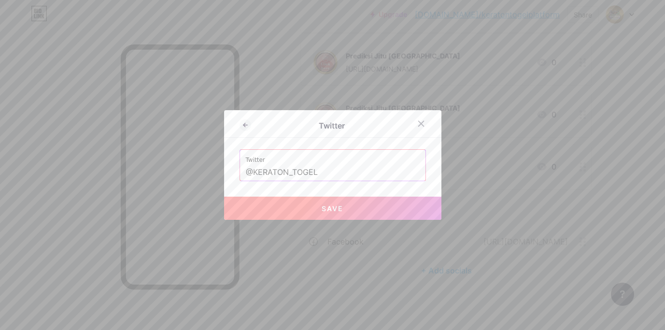
click at [331, 206] on span "Save" at bounding box center [333, 208] width 22 height 8
type input "https://twitter.com/@KERATON_TOGEL"
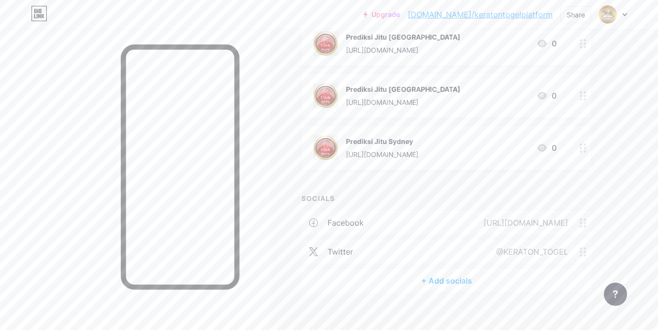
scroll to position [350, 0]
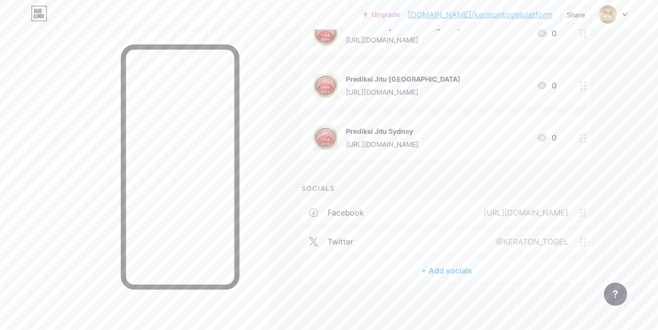
click at [452, 271] on div "+ Add socials" at bounding box center [446, 270] width 290 height 23
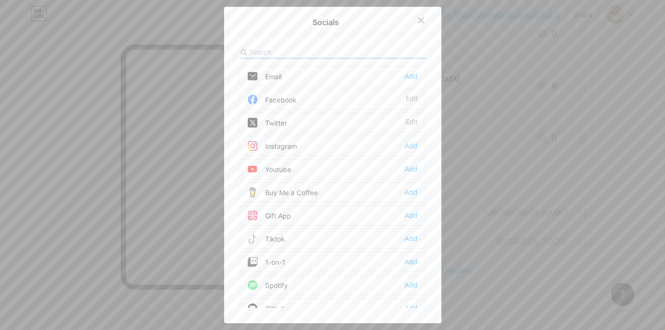
click at [288, 145] on div "Instagram" at bounding box center [272, 146] width 49 height 10
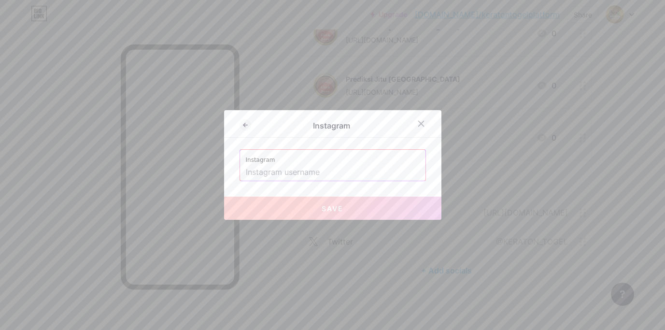
click at [311, 170] on input "text" at bounding box center [333, 172] width 174 height 16
click at [288, 171] on input "text" at bounding box center [333, 172] width 174 height 16
paste input "http://instagram.com/keratontogel/"
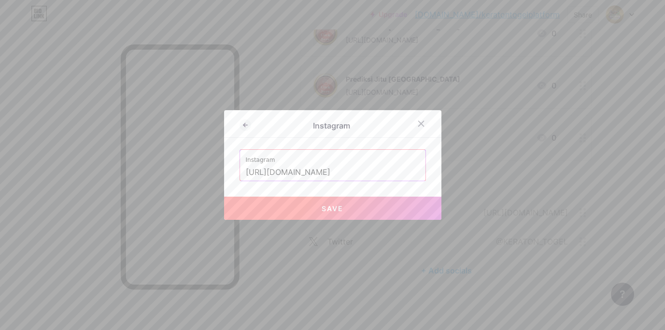
type input "http://instagram.com/keratontogel/"
click at [341, 203] on button "Save" at bounding box center [332, 207] width 217 height 23
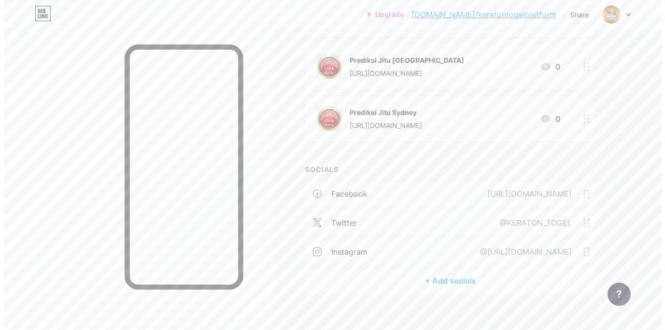
scroll to position [378, 0]
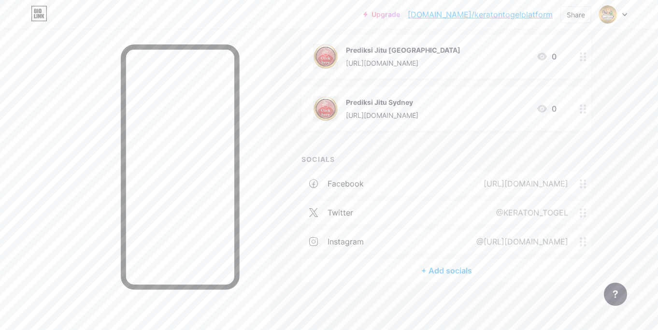
click at [446, 268] on div "+ Add socials" at bounding box center [446, 270] width 290 height 23
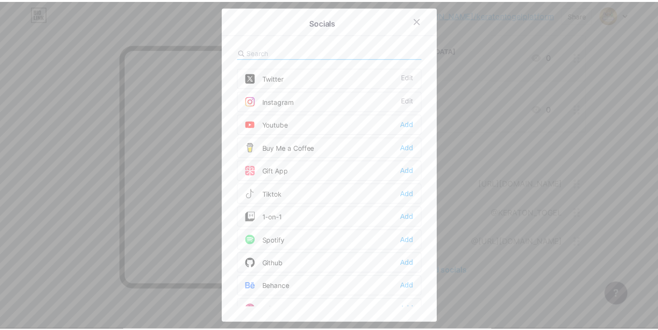
scroll to position [0, 0]
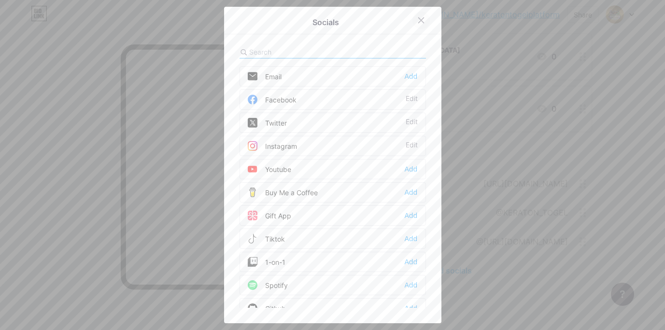
click at [420, 15] on div at bounding box center [420, 20] width 17 height 17
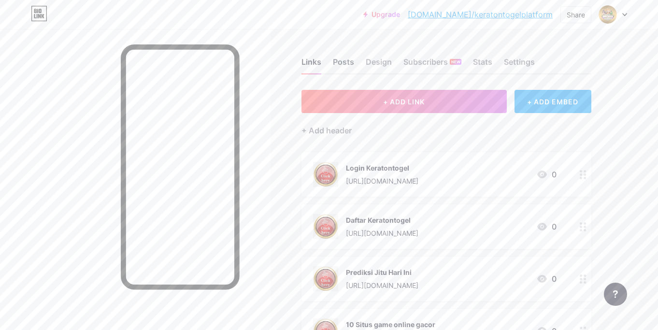
click at [352, 60] on div "Posts" at bounding box center [343, 64] width 21 height 17
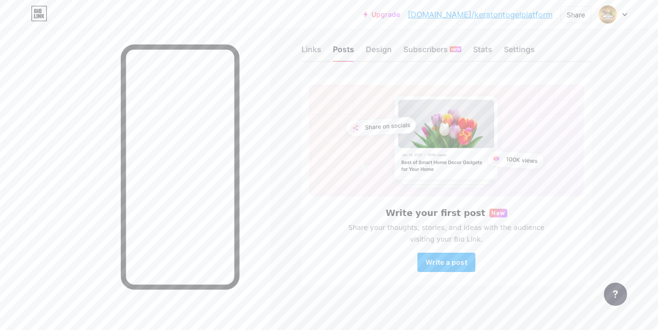
scroll to position [16, 0]
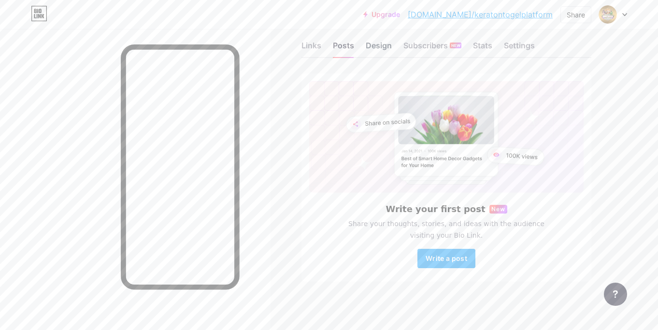
click at [369, 46] on div "Design" at bounding box center [378, 48] width 26 height 17
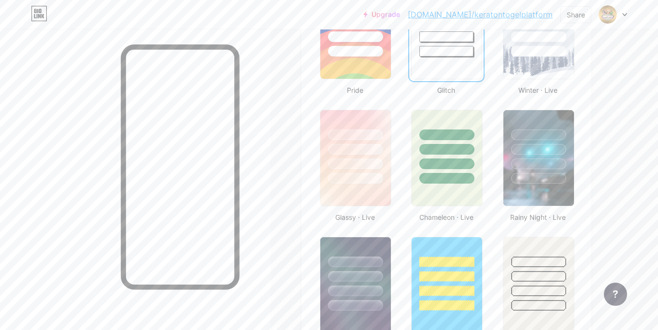
scroll to position [434, 0]
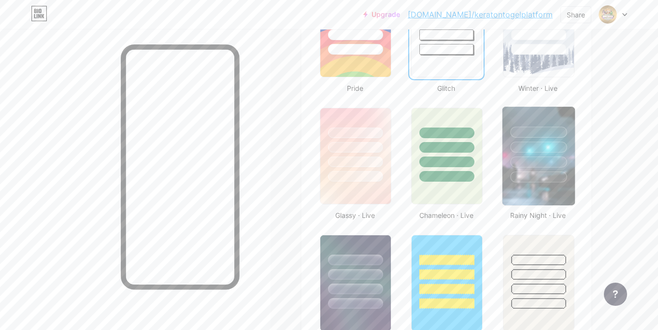
click at [551, 149] on div at bounding box center [538, 146] width 56 height 11
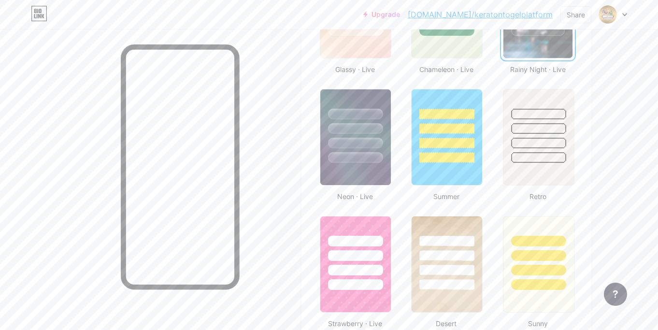
scroll to position [628, 0]
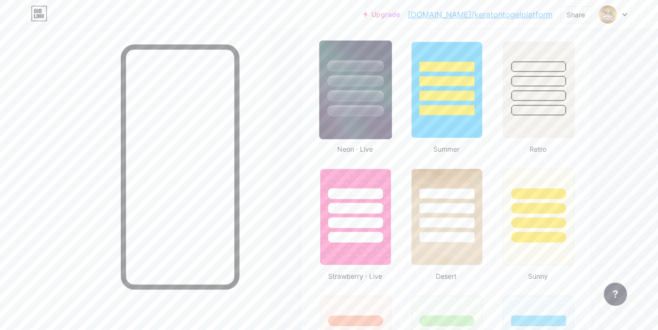
click at [363, 107] on div at bounding box center [355, 110] width 56 height 11
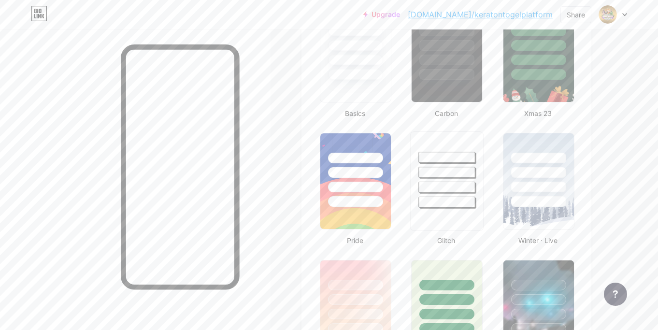
scroll to position [0, 0]
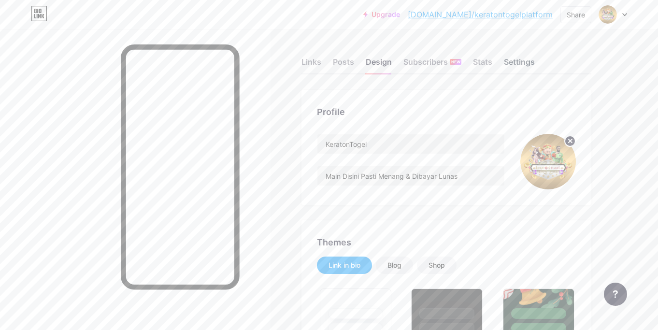
click at [514, 61] on div "Settings" at bounding box center [519, 64] width 31 height 17
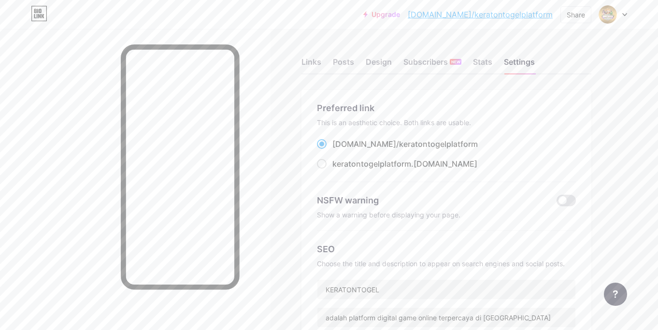
drag, startPoint x: 570, startPoint y: 15, endPoint x: 398, endPoint y: 82, distance: 184.8
